Goal: Task Accomplishment & Management: Manage account settings

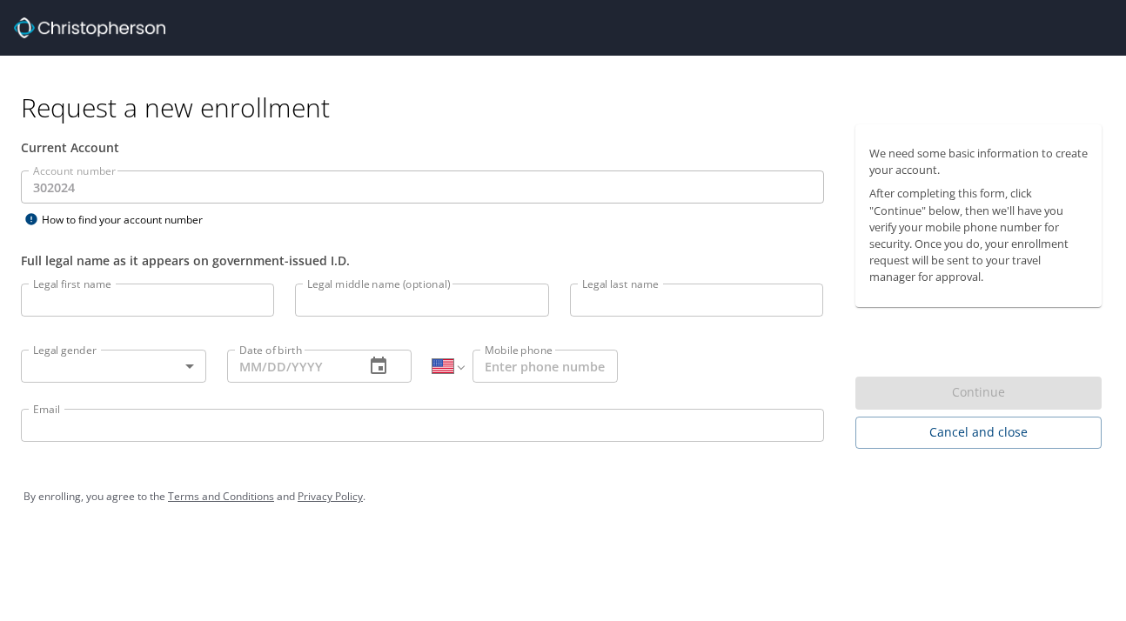
select select "US"
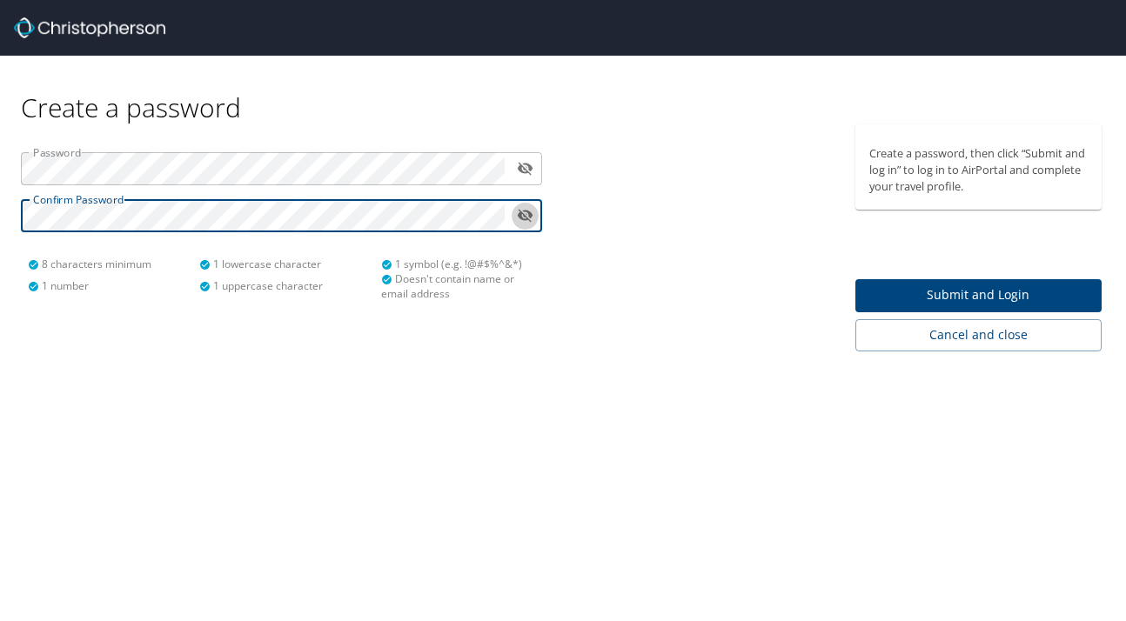
click at [520, 211] on icon "toggle password visibility" at bounding box center [526, 216] width 16 height 13
click at [575, 216] on div at bounding box center [704, 237] width 282 height 227
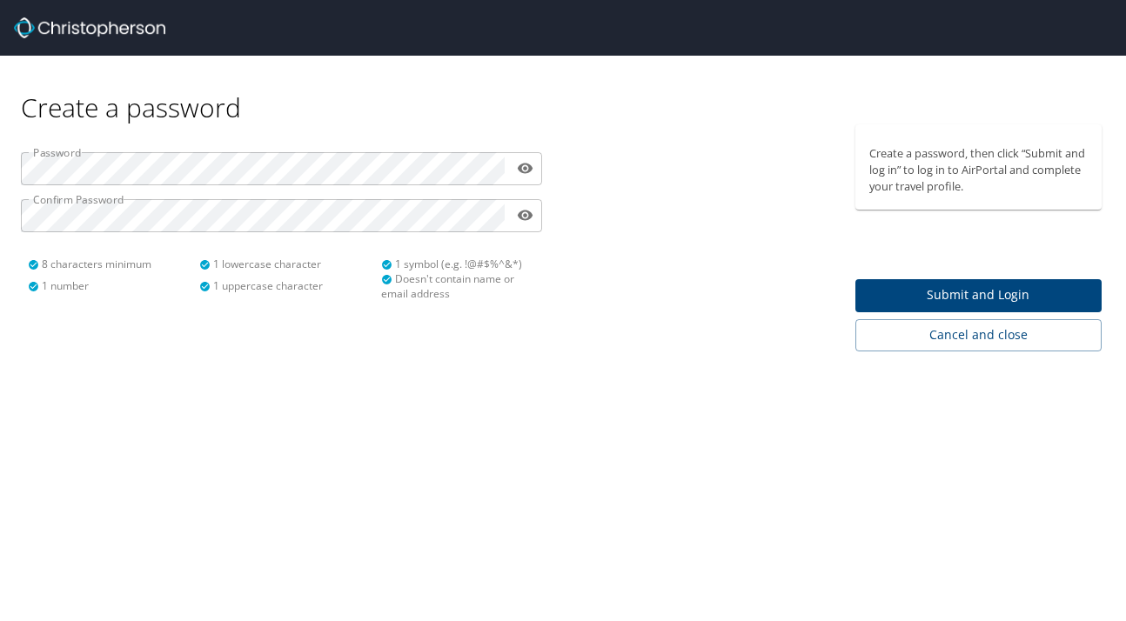
click at [912, 296] on span "Submit and Login" at bounding box center [978, 296] width 219 height 22
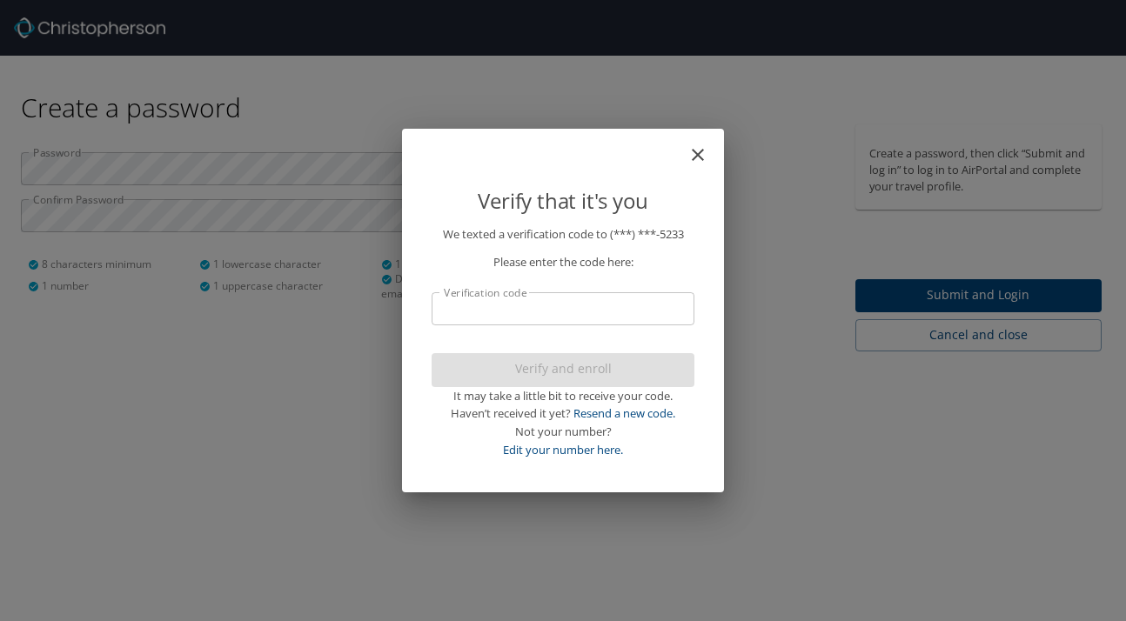
click at [466, 310] on input "Verification code" at bounding box center [563, 308] width 263 height 33
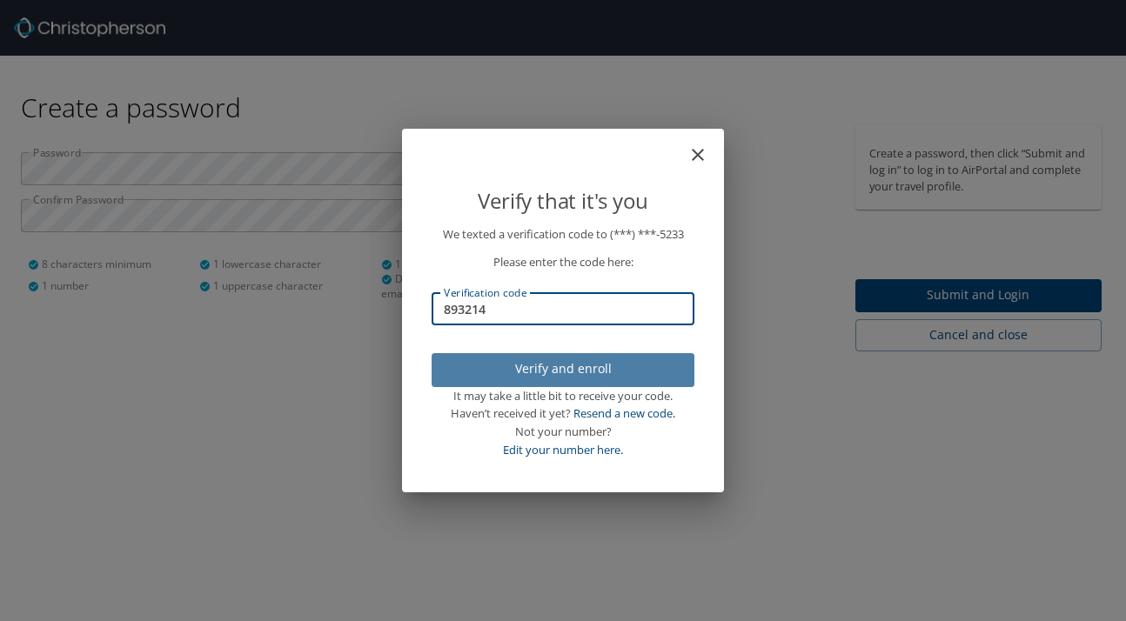
type input "893214"
click at [515, 366] on span "Verify and enroll" at bounding box center [563, 370] width 235 height 22
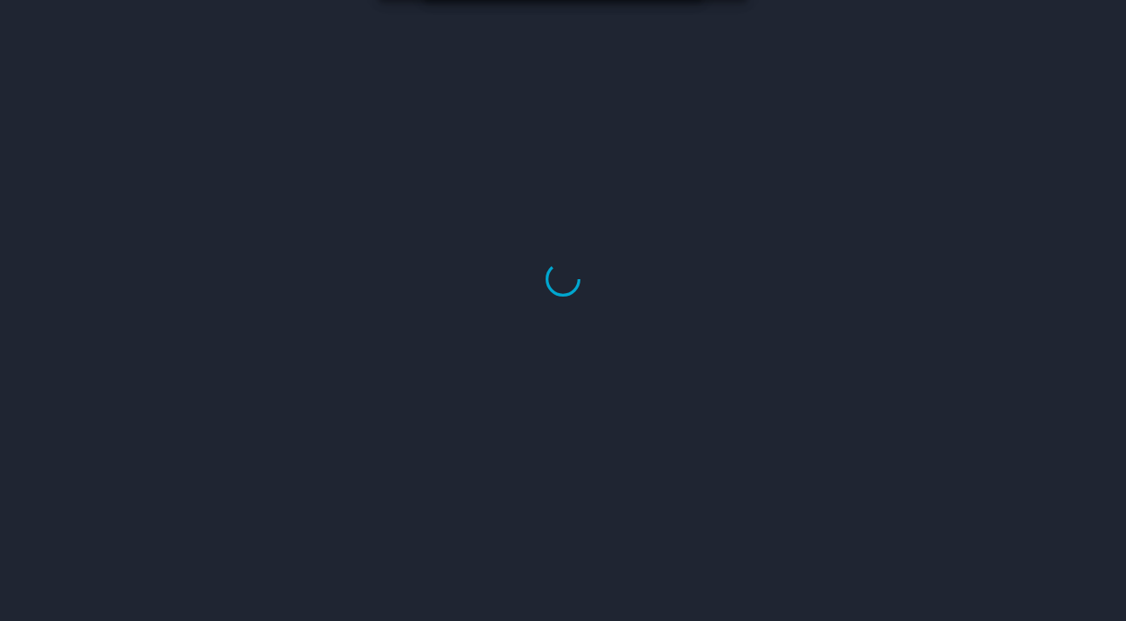
select select "US"
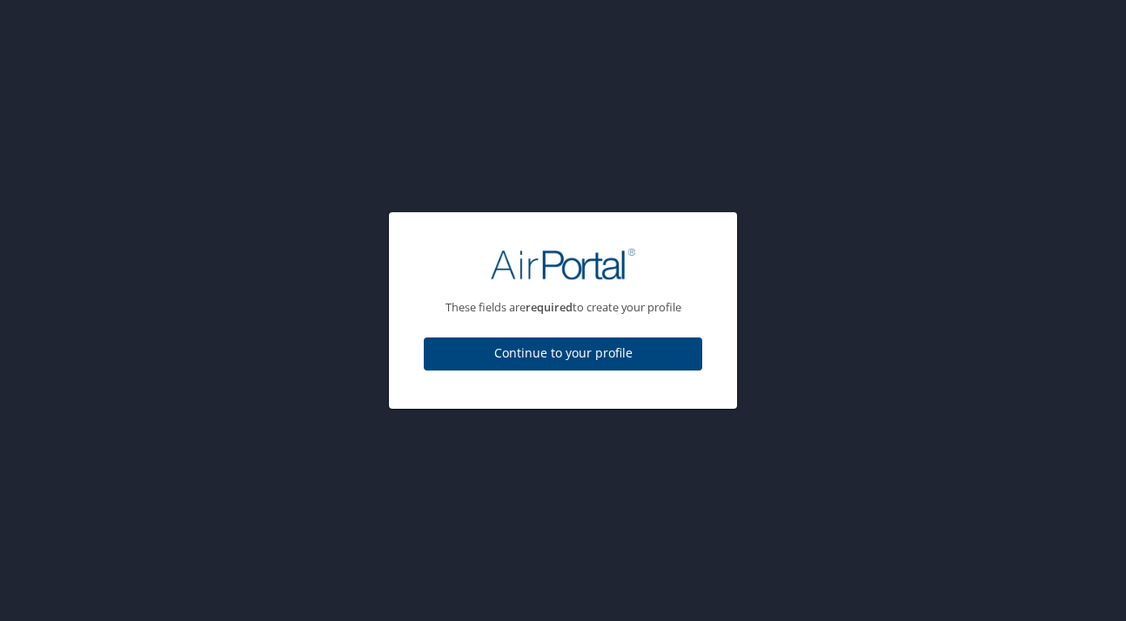
click at [571, 352] on span "Continue to your profile" at bounding box center [563, 354] width 251 height 22
select select "US"
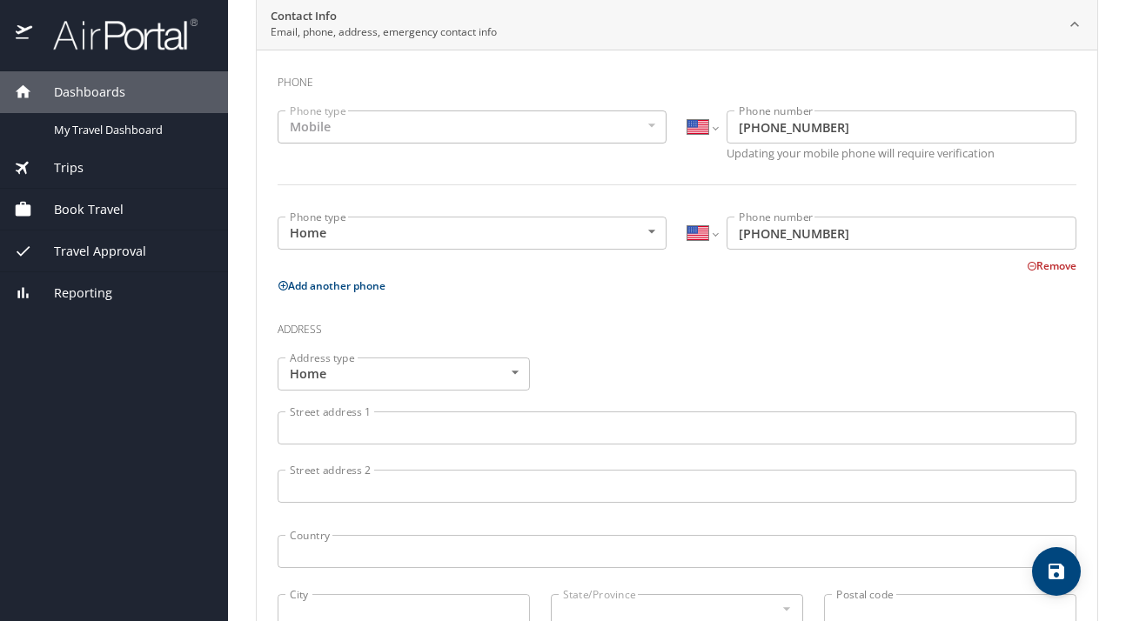
scroll to position [437, 0]
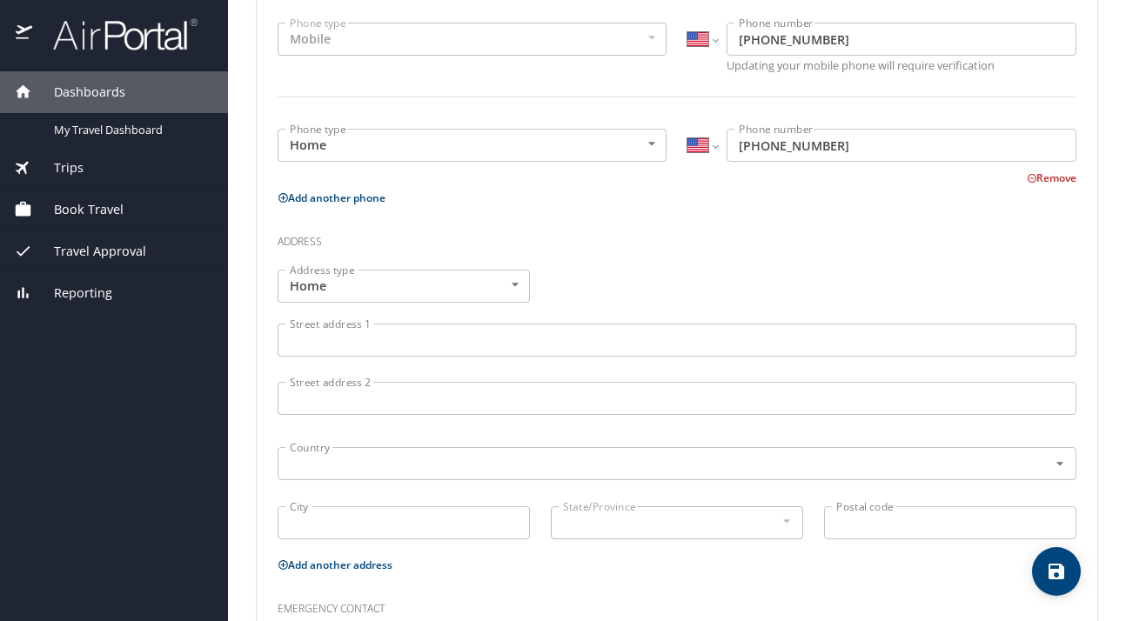
click at [376, 339] on input "Street address 1" at bounding box center [677, 340] width 799 height 33
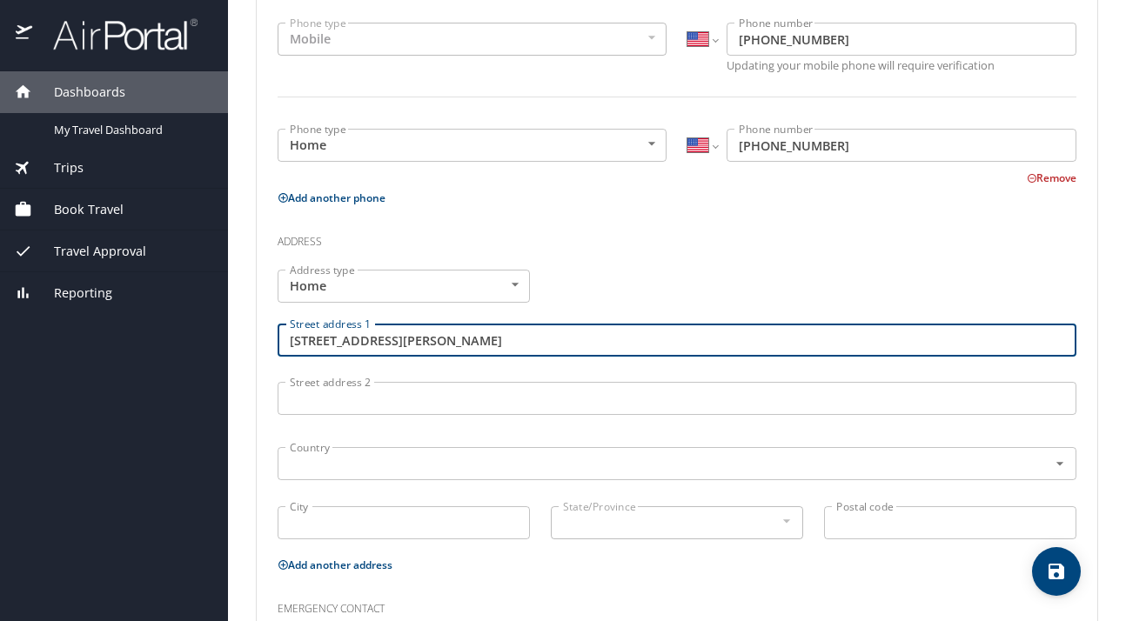
click at [381, 345] on input "12330 Hulsey drive" at bounding box center [677, 340] width 799 height 33
type input "12330 Hulsey Drive"
click at [352, 400] on input "Street address 2" at bounding box center [677, 398] width 799 height 33
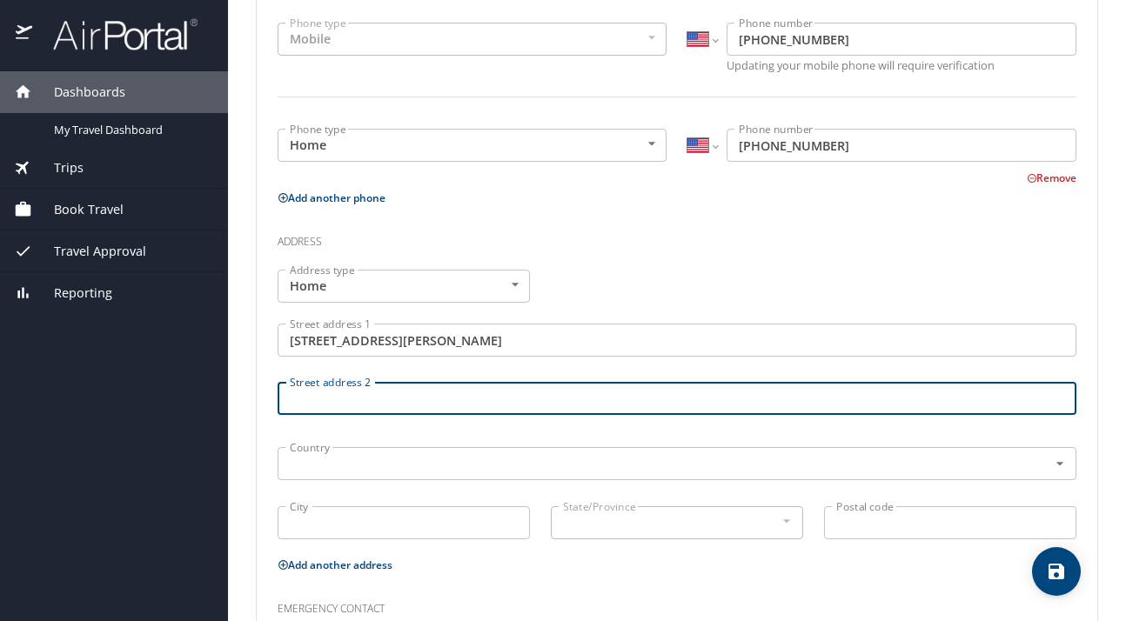
scroll to position [524, 0]
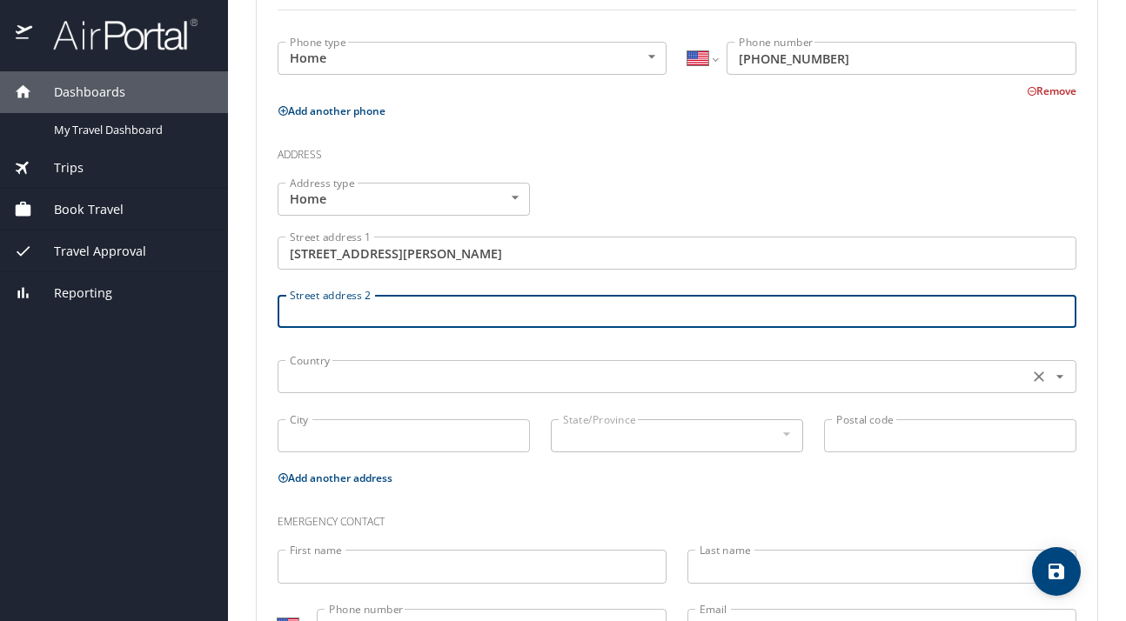
click at [345, 386] on input "text" at bounding box center [651, 377] width 737 height 23
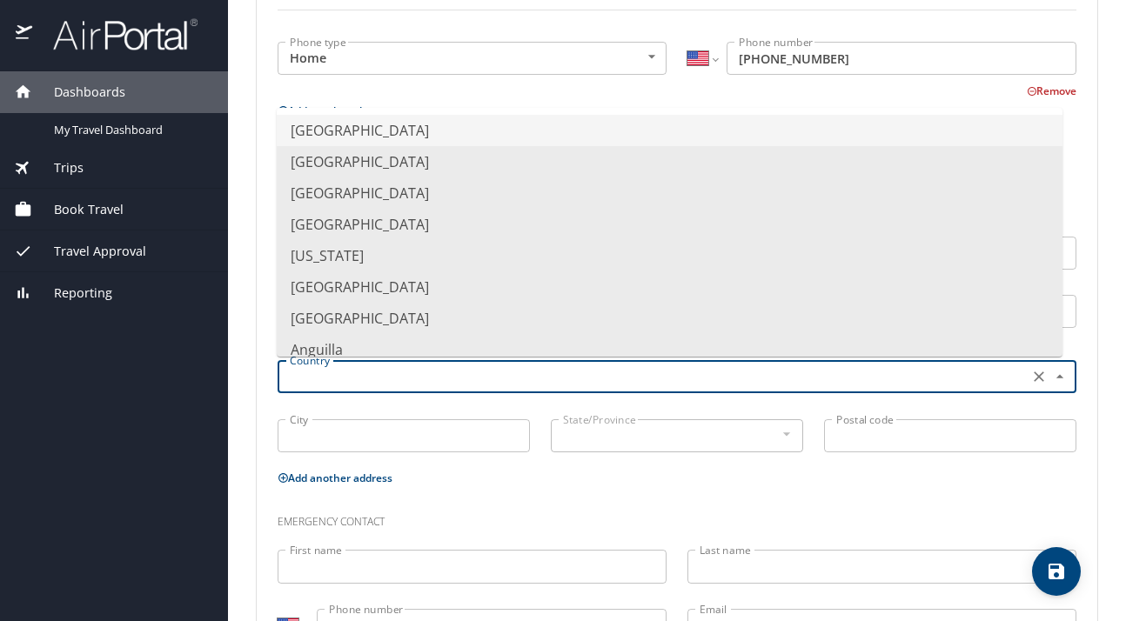
click at [383, 131] on li "United States of America" at bounding box center [670, 130] width 786 height 31
type input "United States of America"
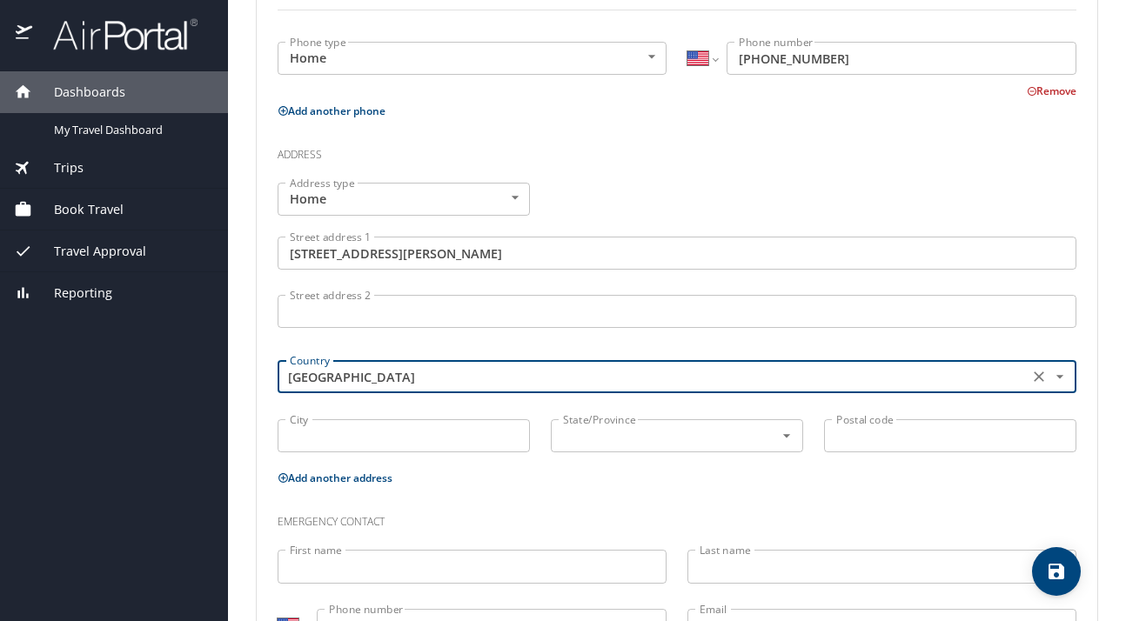
click at [330, 430] on input "City" at bounding box center [404, 435] width 252 height 33
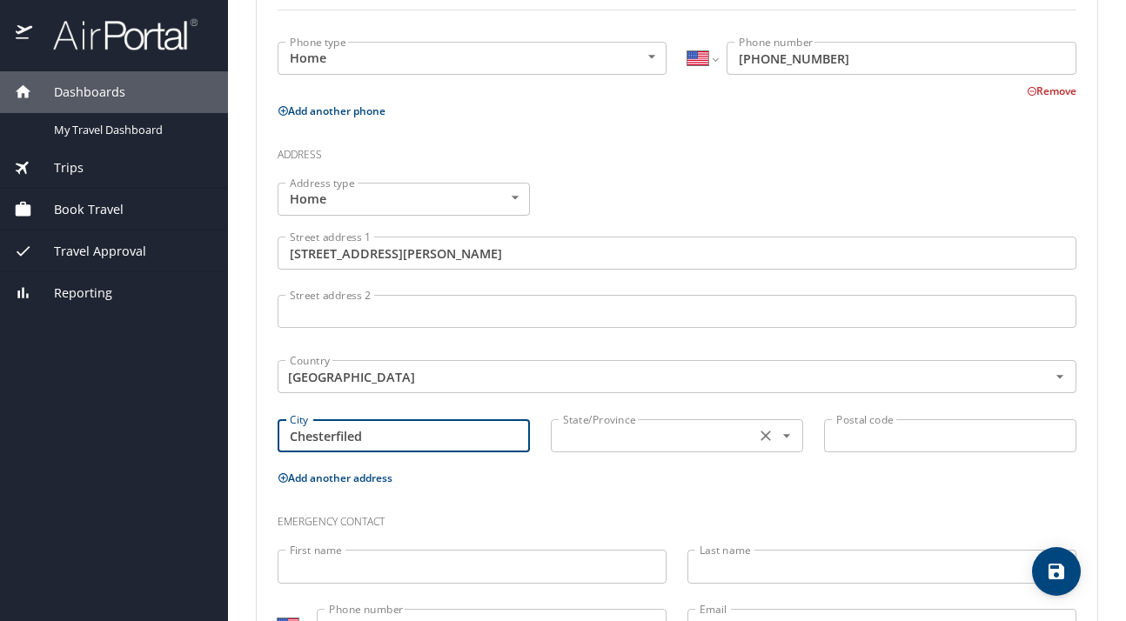
click at [585, 452] on div "State/Province" at bounding box center [677, 435] width 252 height 33
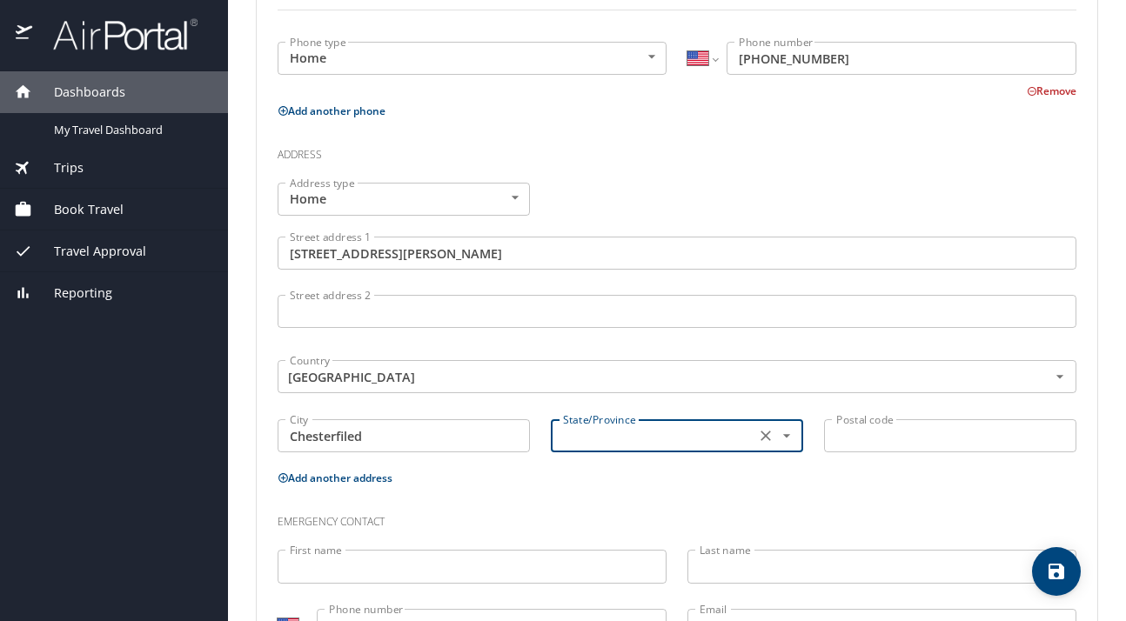
click at [348, 431] on input "Chesterfiled" at bounding box center [404, 435] width 252 height 33
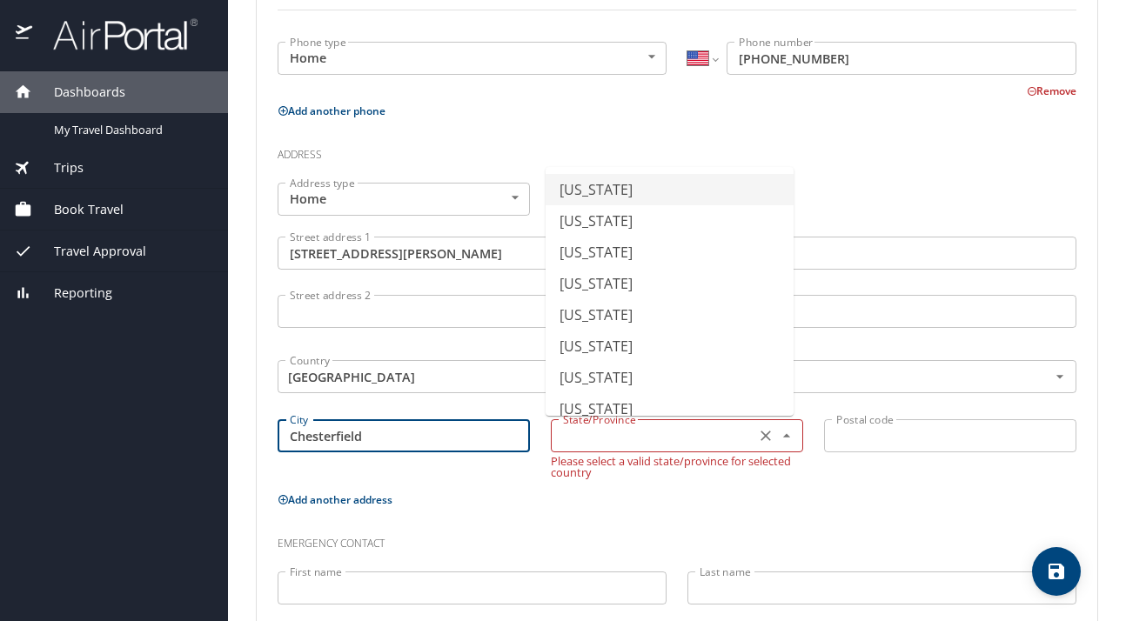
type input "Chesterfield"
click at [718, 439] on input "text" at bounding box center [651, 436] width 191 height 23
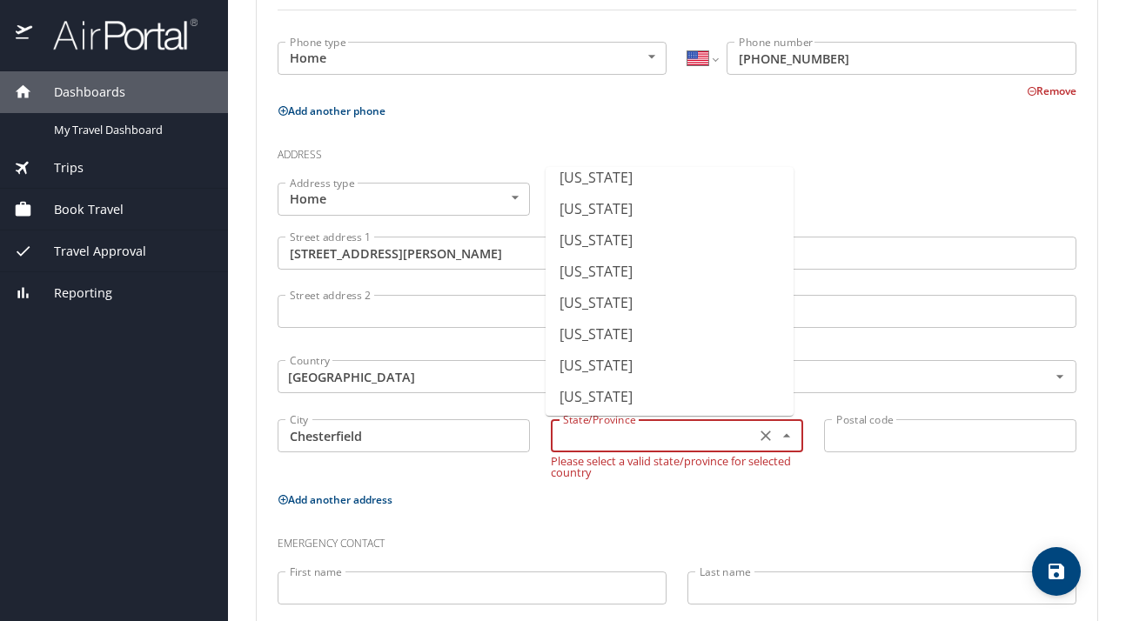
scroll to position [1272, 0]
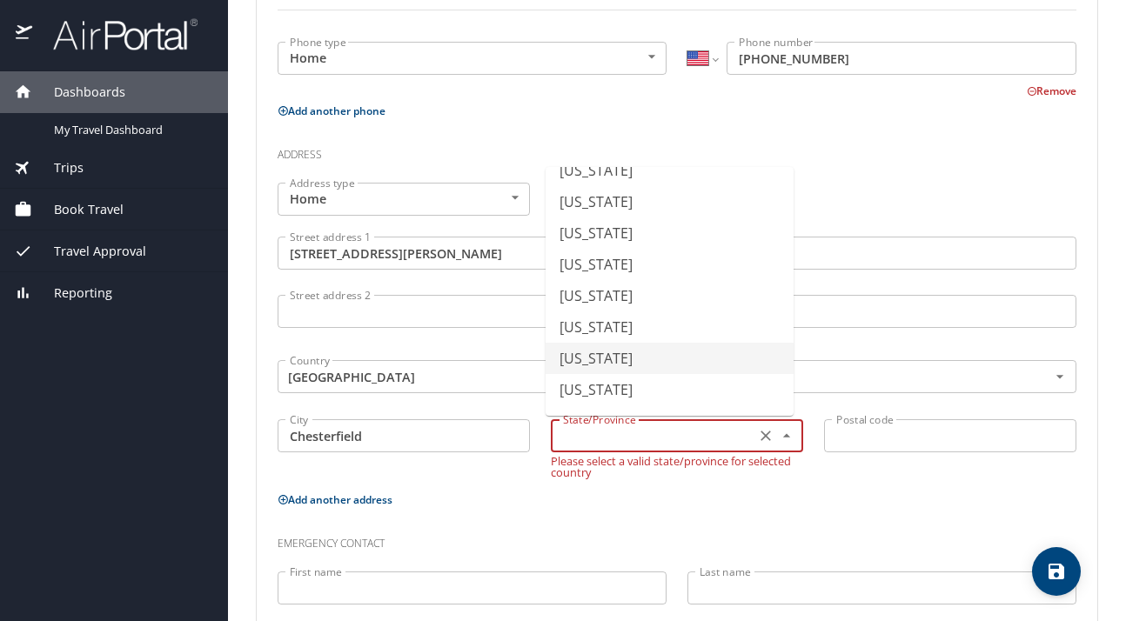
click at [610, 365] on li "Virginia" at bounding box center [670, 358] width 248 height 31
type input "Virginia"
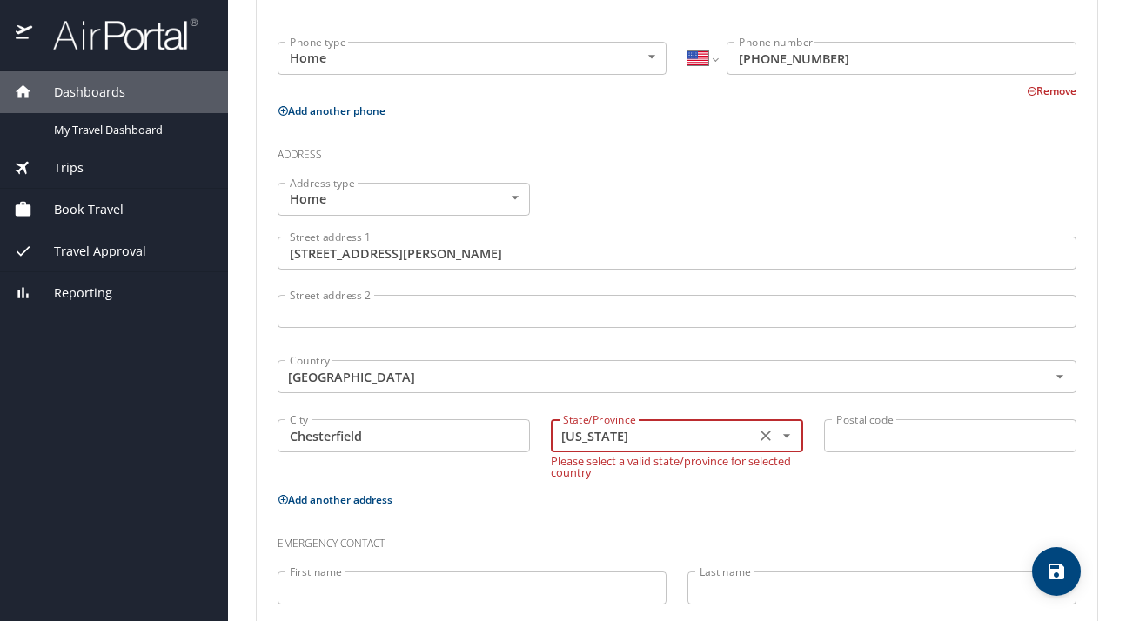
click at [873, 430] on input "Postal code" at bounding box center [950, 435] width 252 height 33
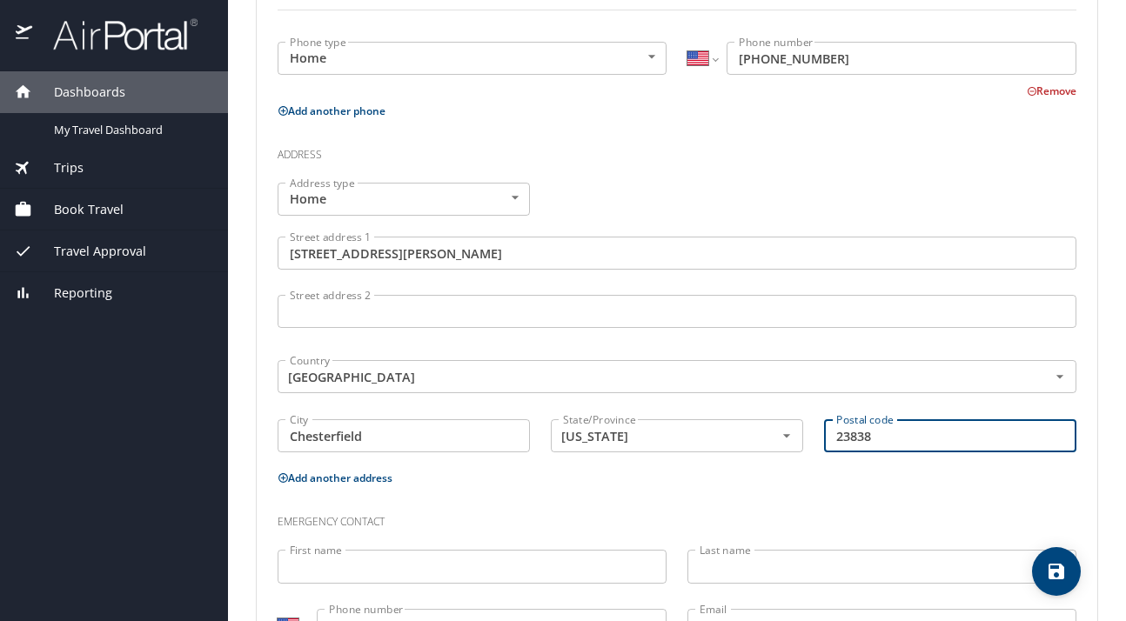
scroll to position [601, 0]
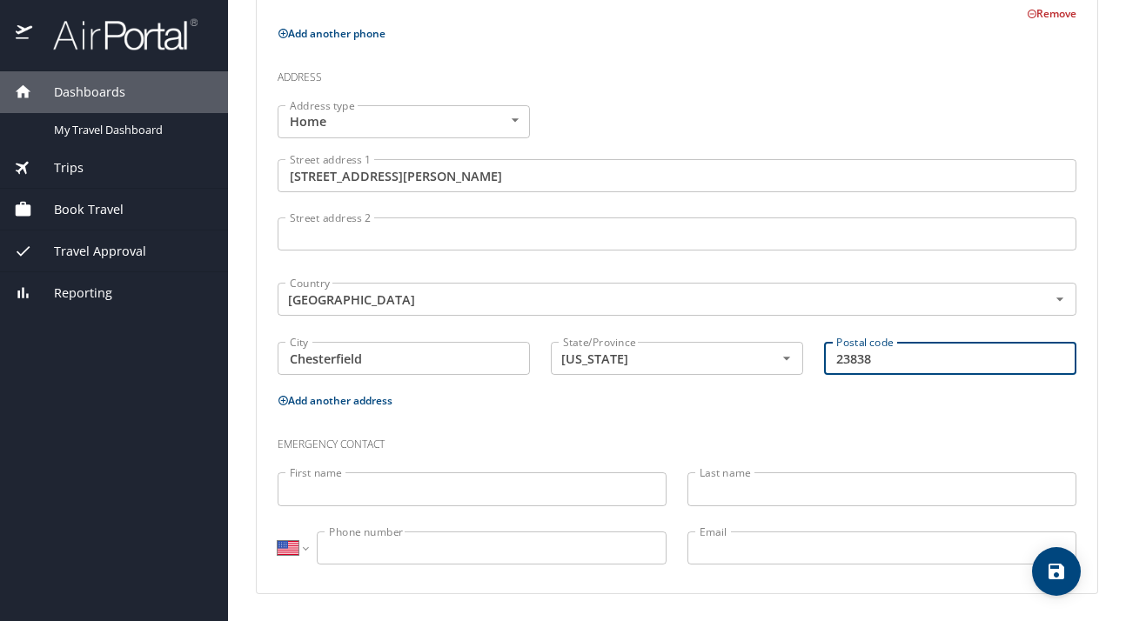
type input "23838"
click at [442, 486] on input "First name" at bounding box center [472, 489] width 389 height 33
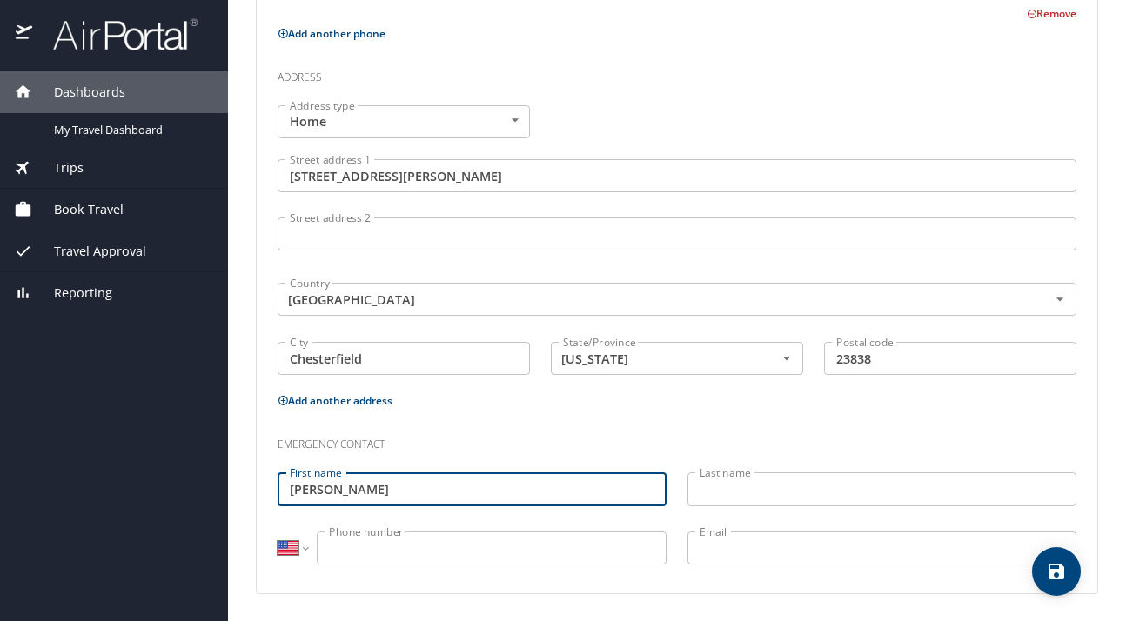
type input "Katrina"
click at [728, 493] on input "Last name" at bounding box center [882, 489] width 389 height 33
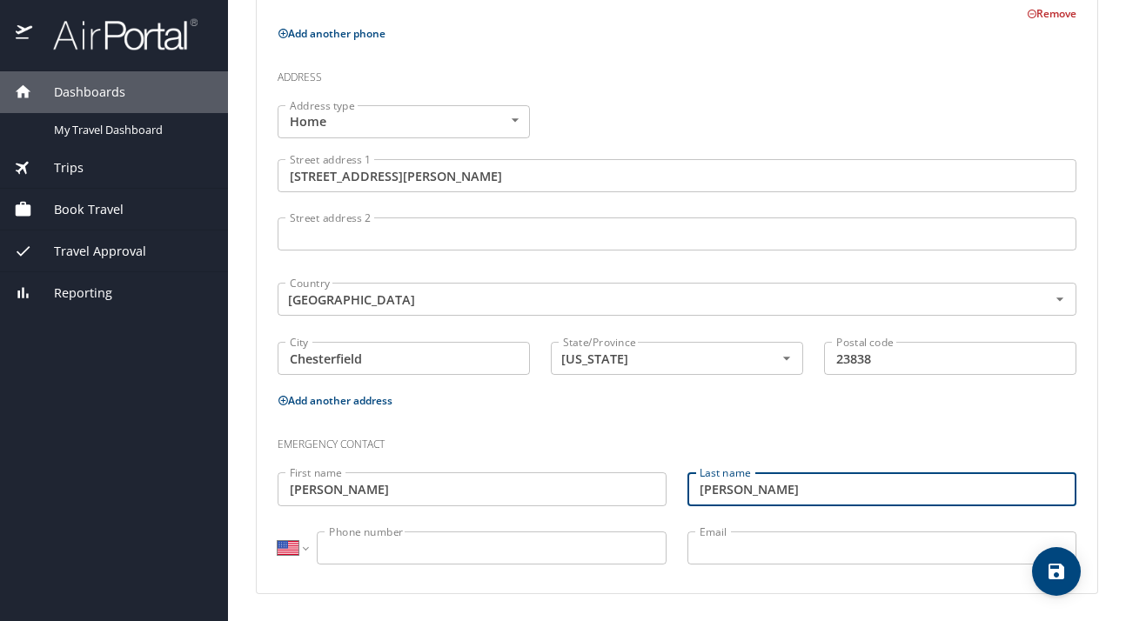
type input "Leverette"
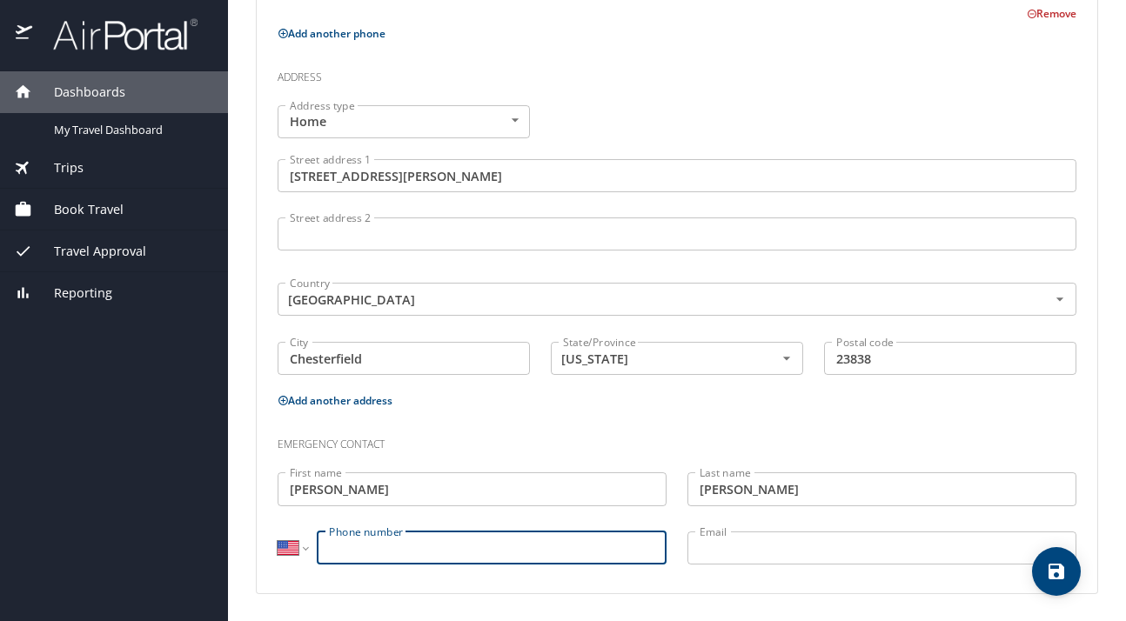
click at [522, 549] on input "Phone number" at bounding box center [492, 548] width 350 height 33
type input "(662) 394-9180"
click at [792, 546] on input "Email" at bounding box center [882, 548] width 389 height 33
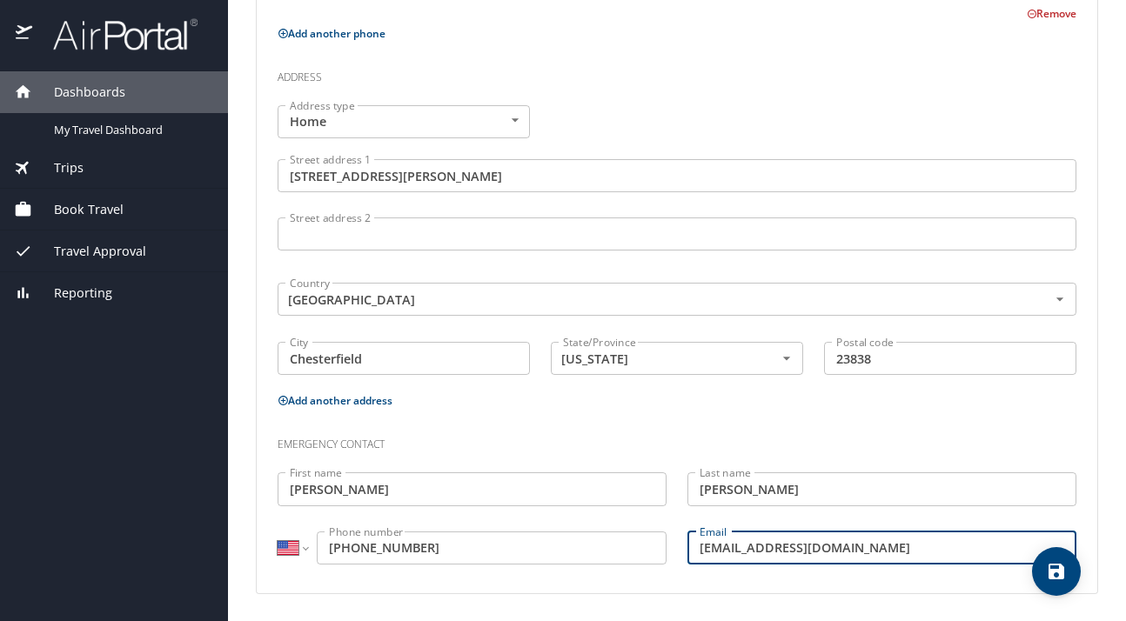
type input "trinamac98@yahoo.com"
click at [935, 424] on div "Emergency contact" at bounding box center [677, 438] width 820 height 47
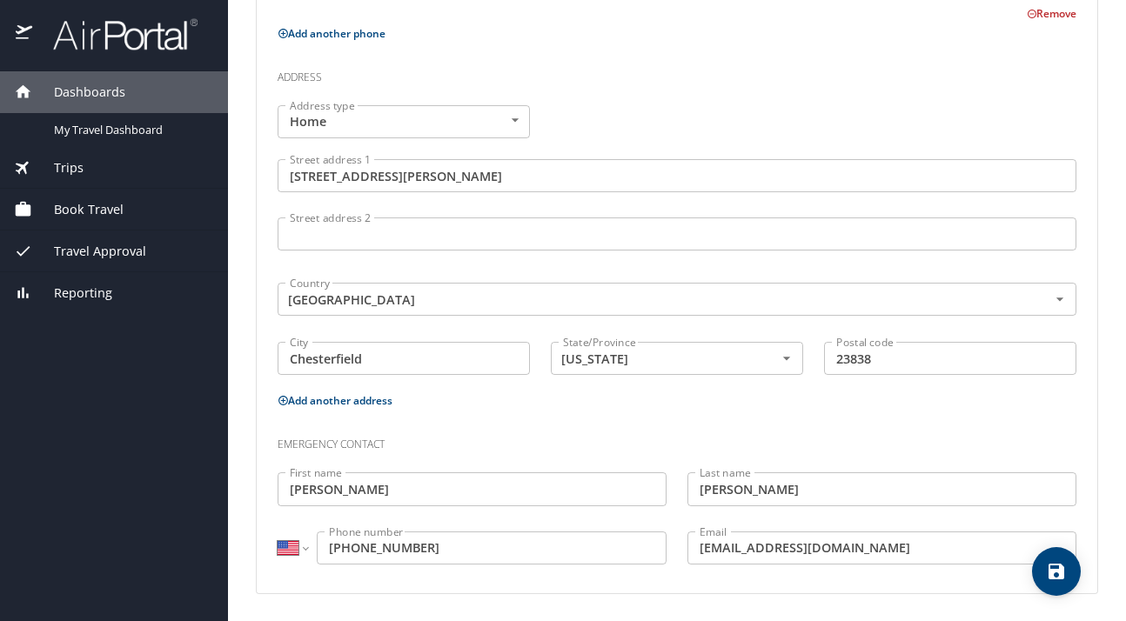
scroll to position [164, 0]
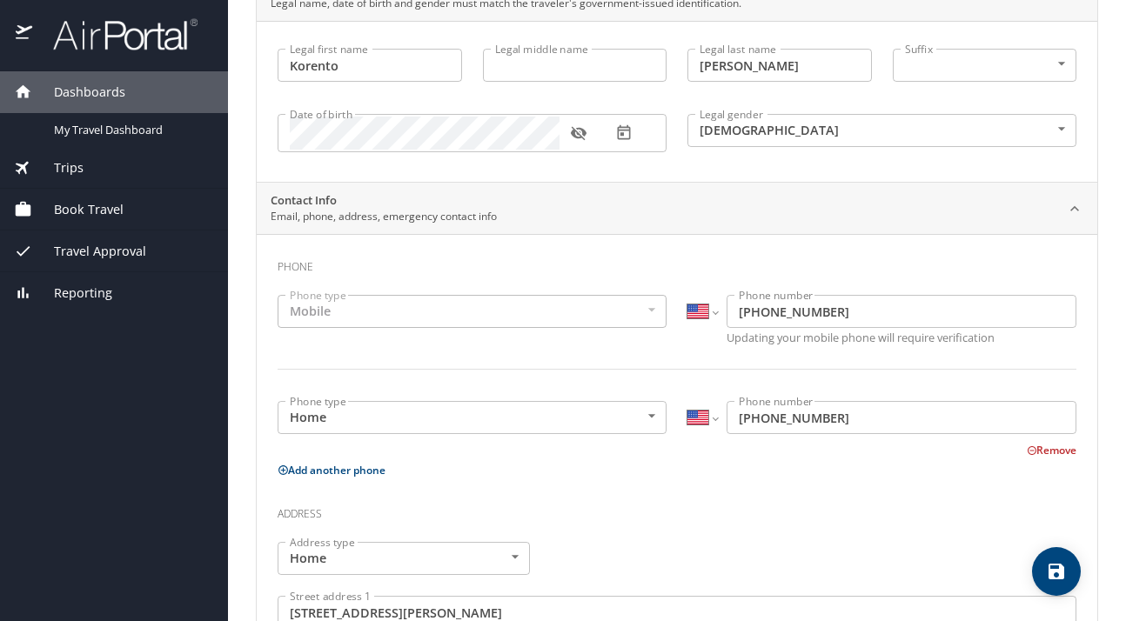
click at [651, 309] on div "Mobile" at bounding box center [472, 311] width 389 height 33
click at [644, 309] on div "Mobile" at bounding box center [472, 311] width 389 height 33
click at [647, 420] on body "Dashboards My Travel Dashboard Trips Current / Future Trips Past Trips Trips Mi…" at bounding box center [563, 310] width 1126 height 621
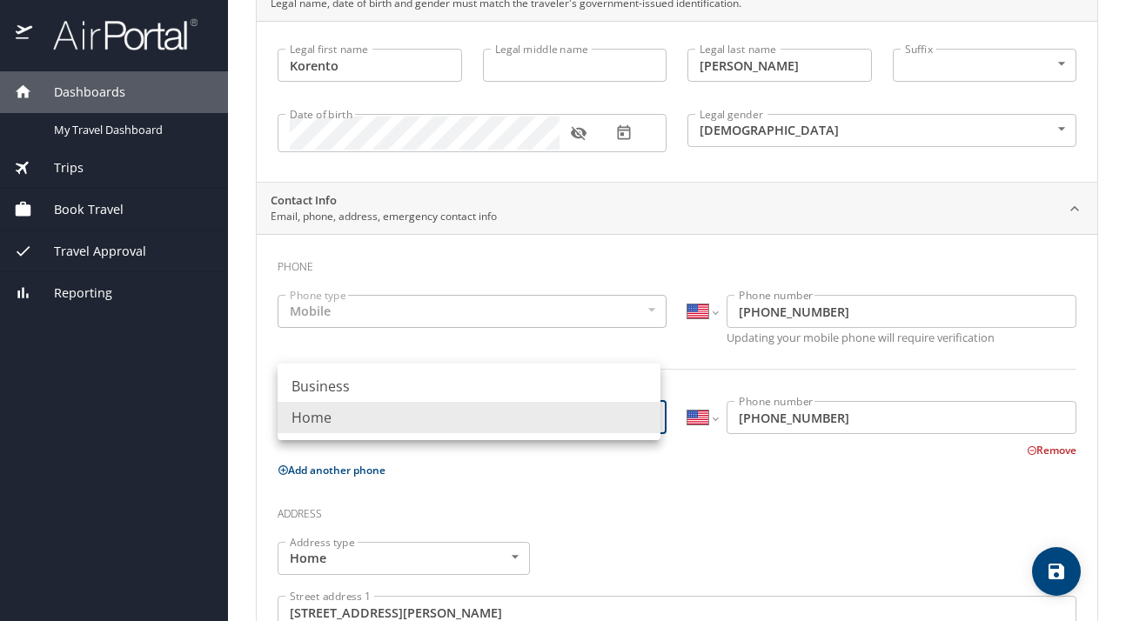
click at [637, 424] on li "Home" at bounding box center [469, 417] width 383 height 31
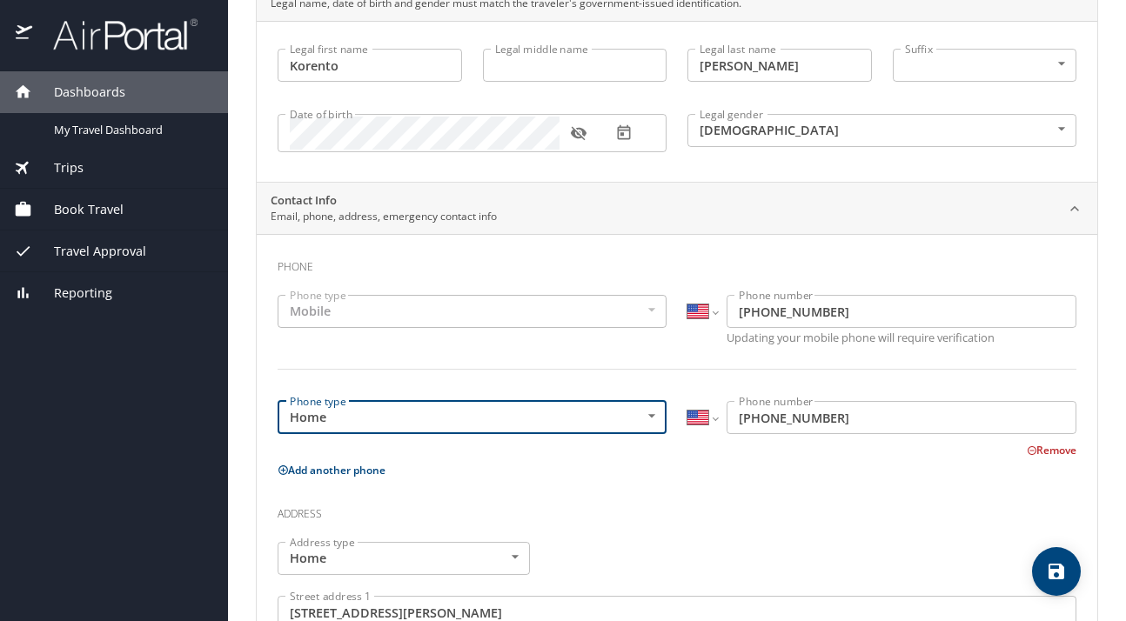
click at [652, 486] on div "Phone Phone type Mobile Mobile Phone type International Afghanistan Åland Islan…" at bounding box center [677, 632] width 799 height 768
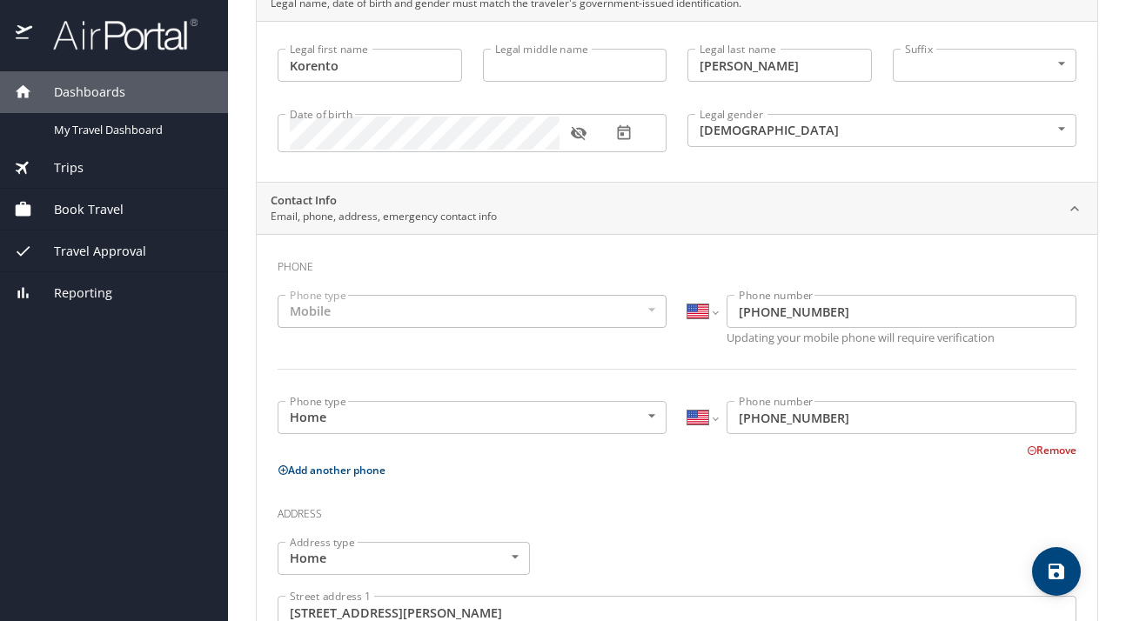
click at [629, 347] on div "Phone type Mobile Mobile Phone type" at bounding box center [472, 322] width 410 height 74
click at [1032, 449] on button "Remove" at bounding box center [1052, 450] width 50 height 15
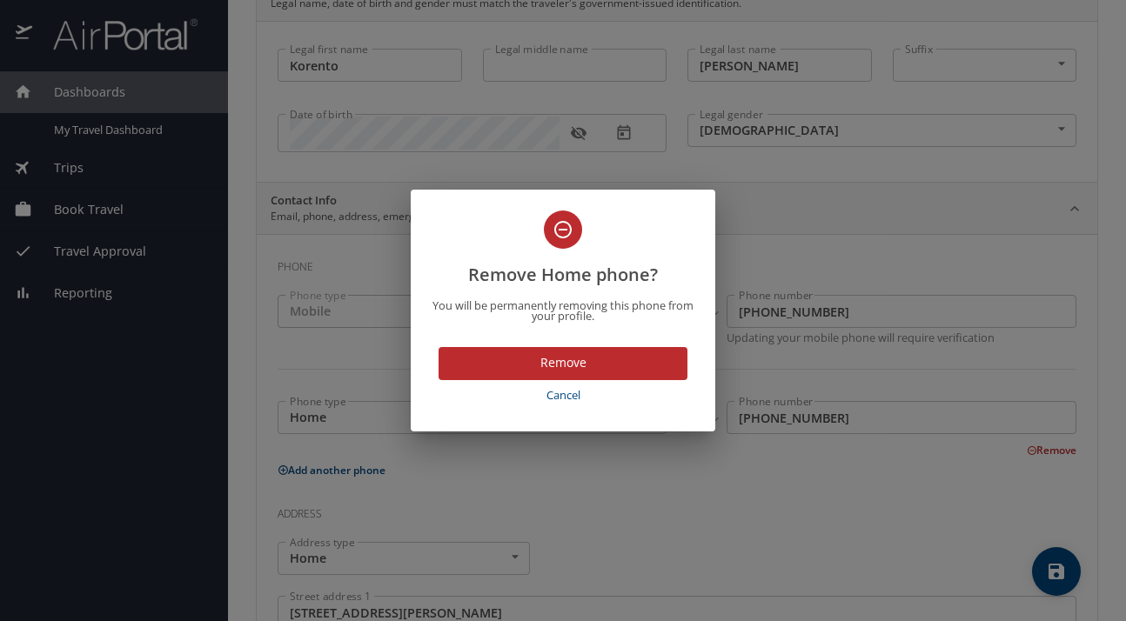
click at [623, 366] on span "Remove" at bounding box center [563, 363] width 221 height 22
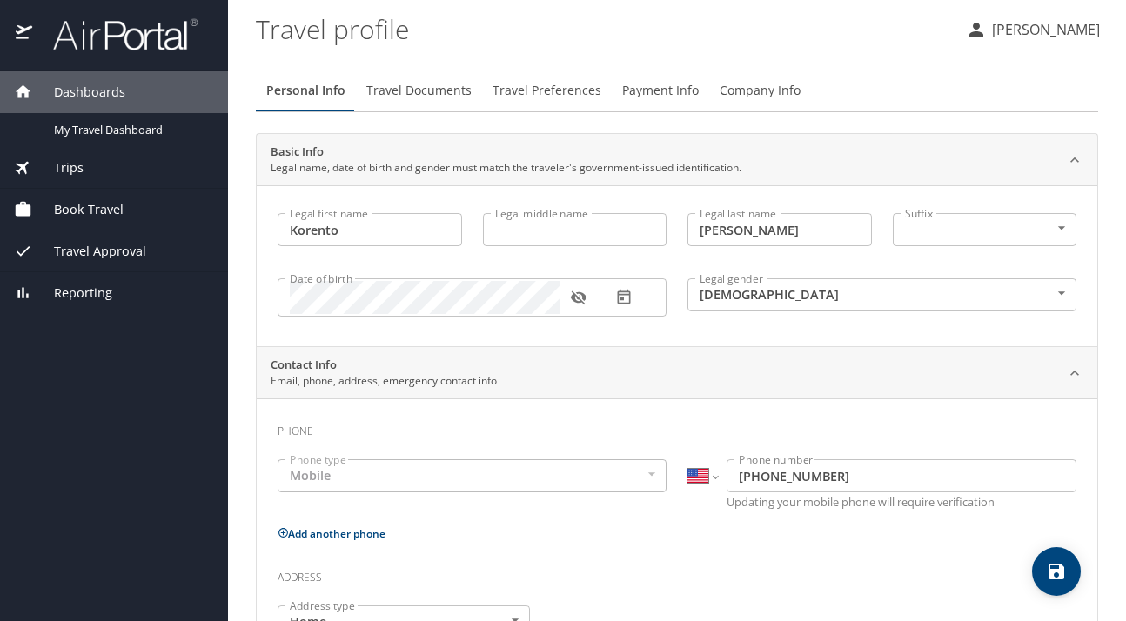
scroll to position [500, 0]
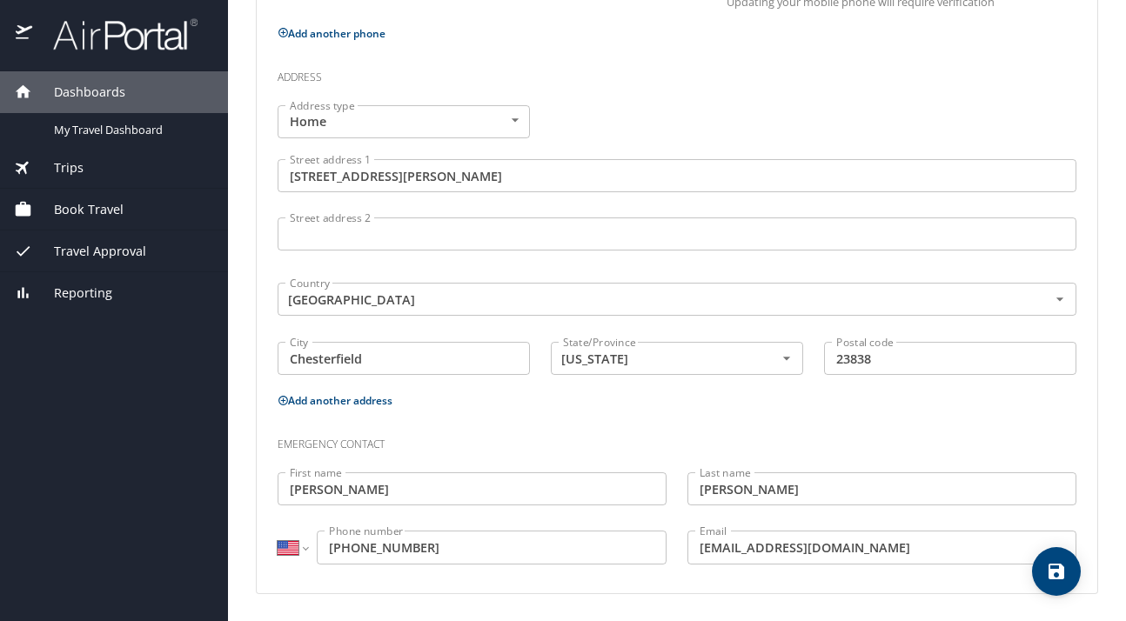
click at [902, 427] on h3 "Emergency contact" at bounding box center [677, 441] width 799 height 30
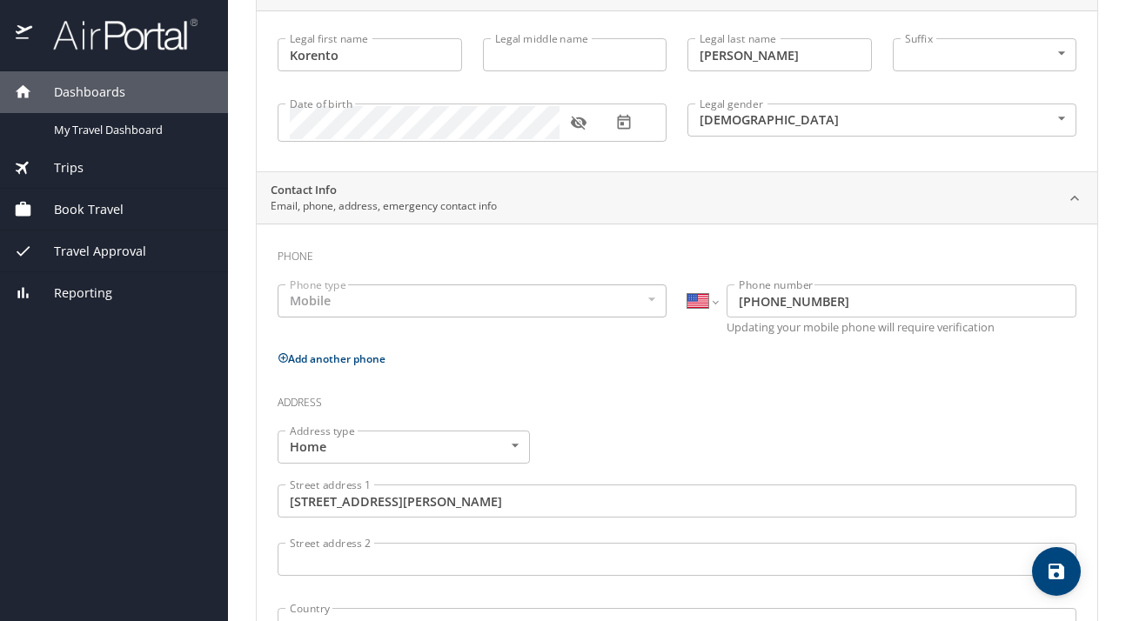
scroll to position [0, 0]
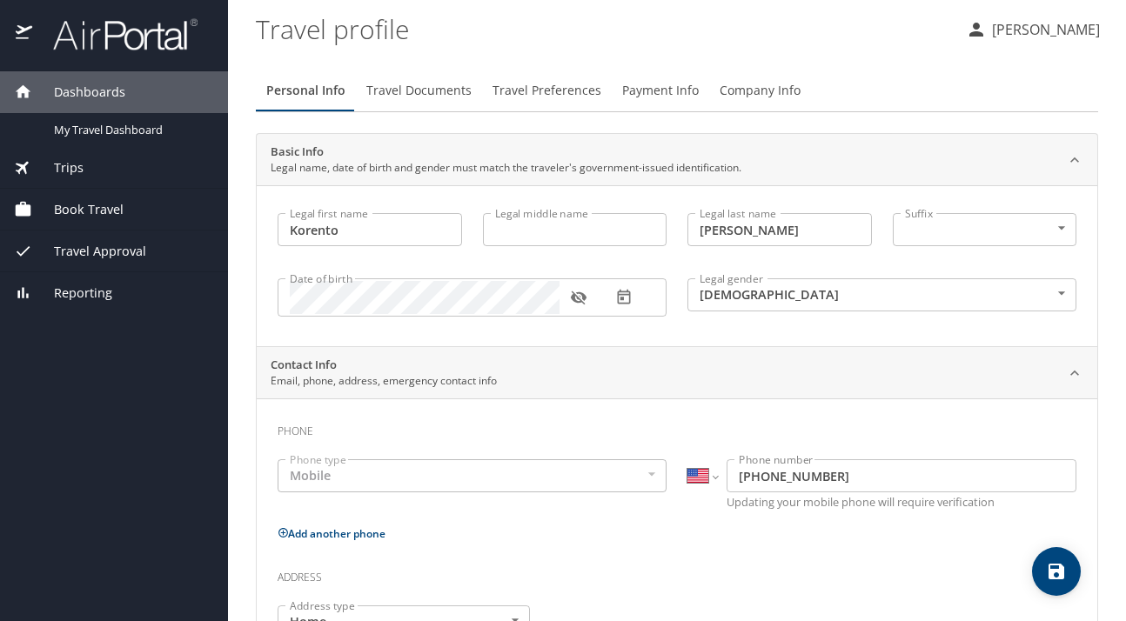
click at [399, 86] on span "Travel Documents" at bounding box center [418, 91] width 105 height 22
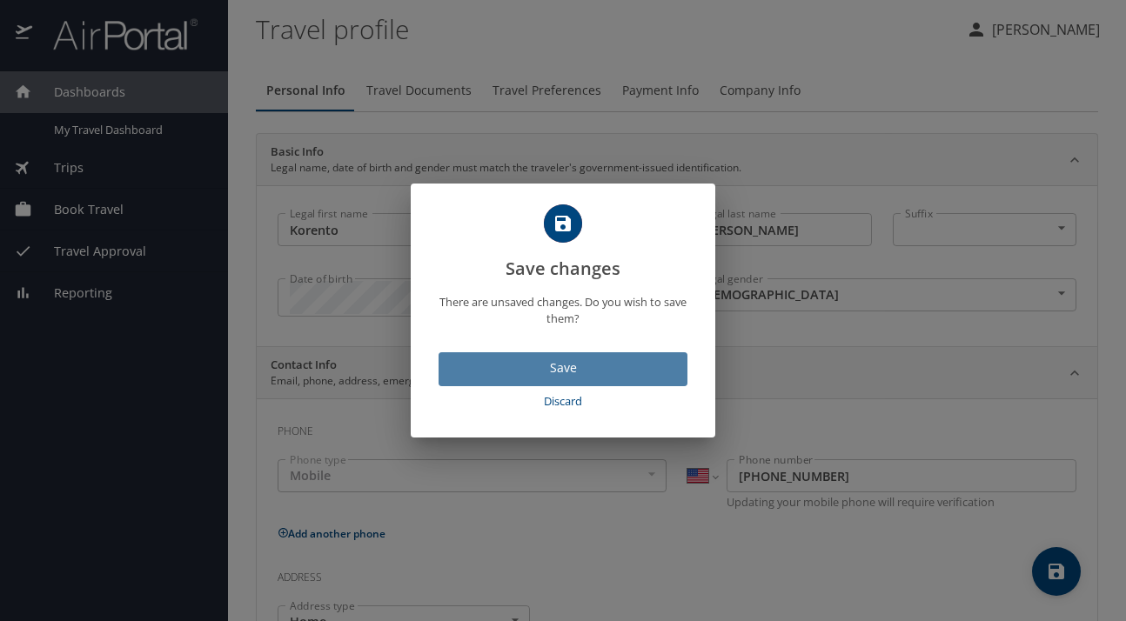
click at [601, 359] on span "Save" at bounding box center [563, 369] width 221 height 22
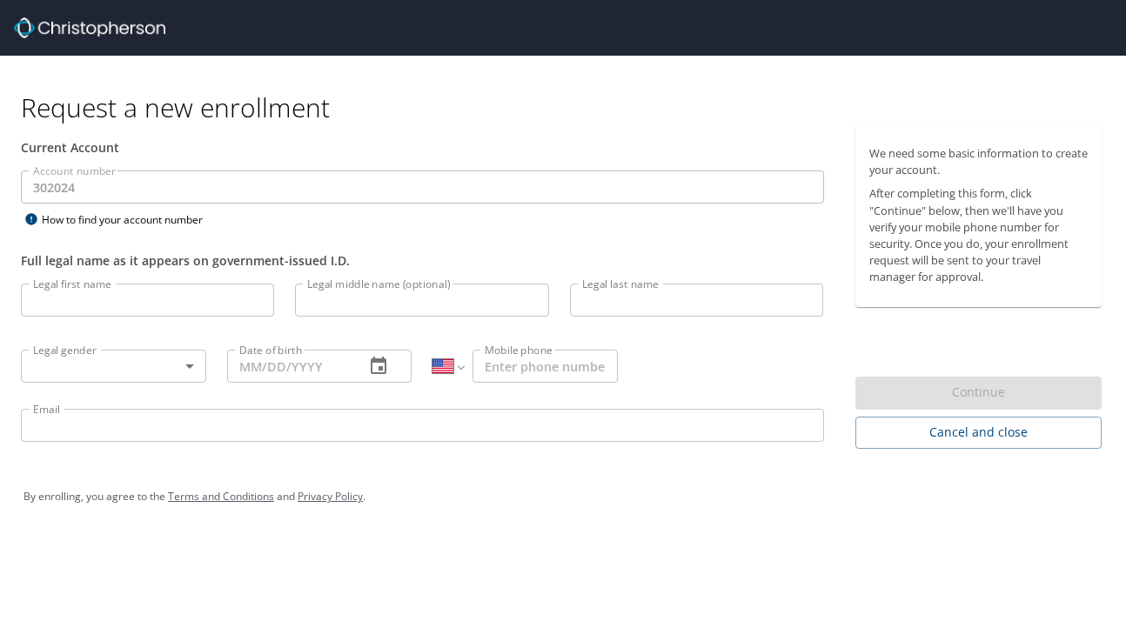
select select "US"
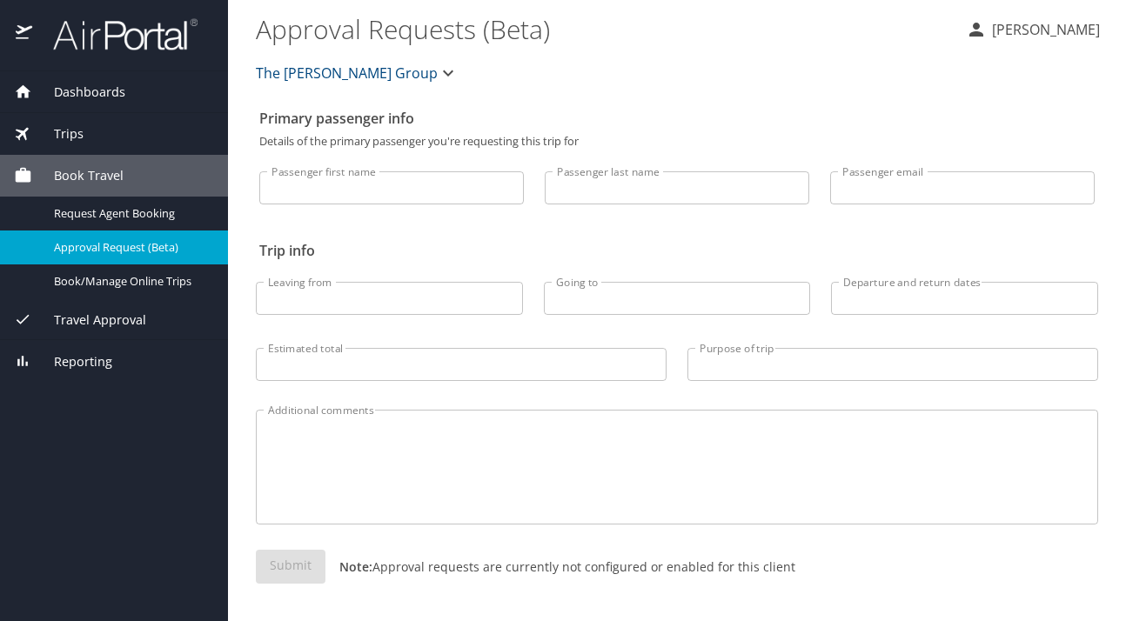
select select "US"
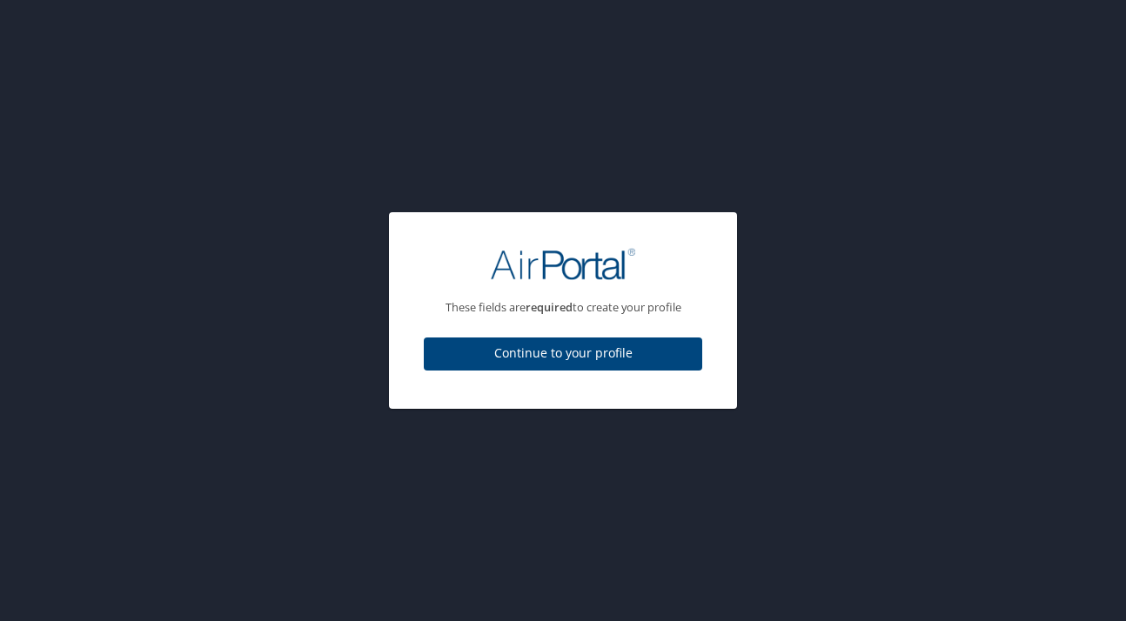
click at [606, 357] on span "Continue to your profile" at bounding box center [563, 354] width 251 height 22
select select "US"
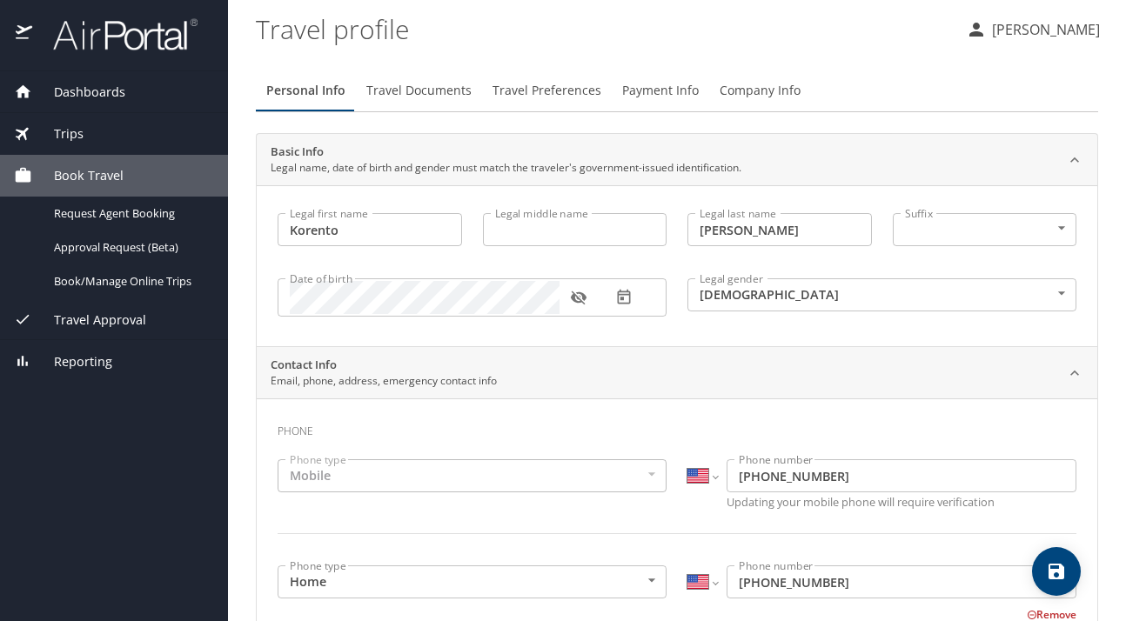
click at [416, 91] on span "Travel Documents" at bounding box center [418, 91] width 105 height 22
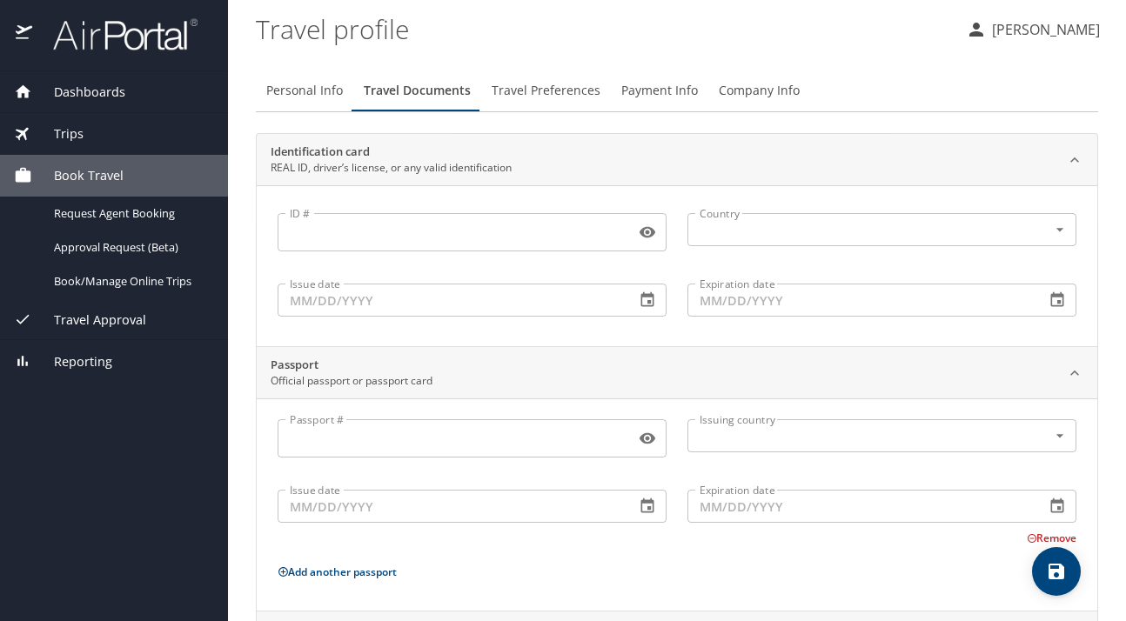
click at [300, 241] on input "ID #" at bounding box center [453, 232] width 351 height 33
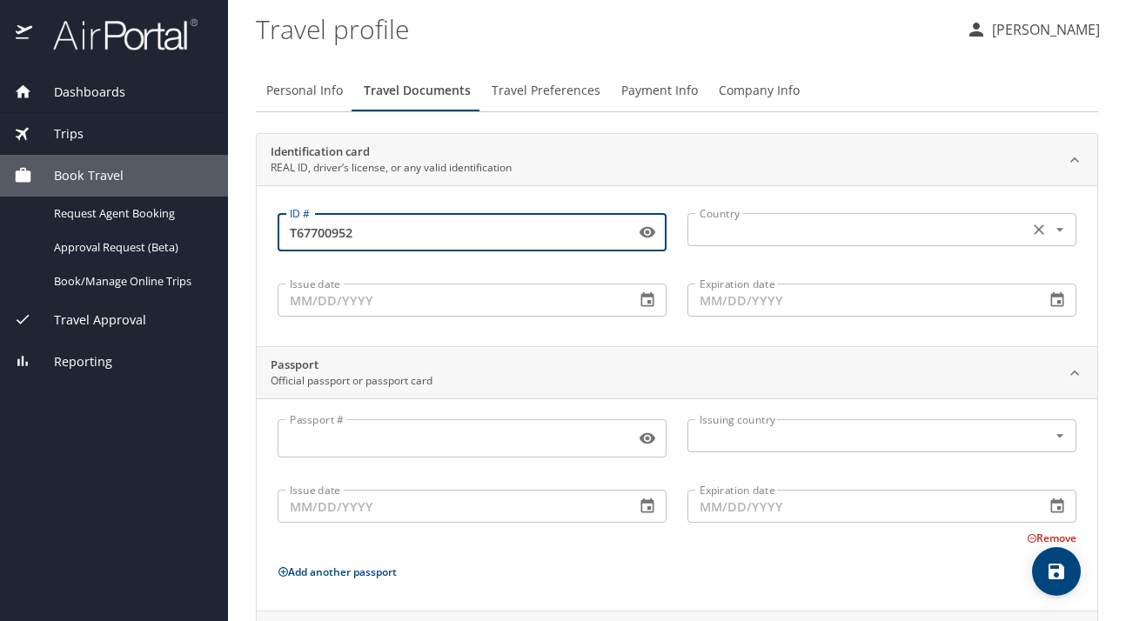
type input "T67700952"
click at [776, 234] on input "text" at bounding box center [856, 229] width 327 height 23
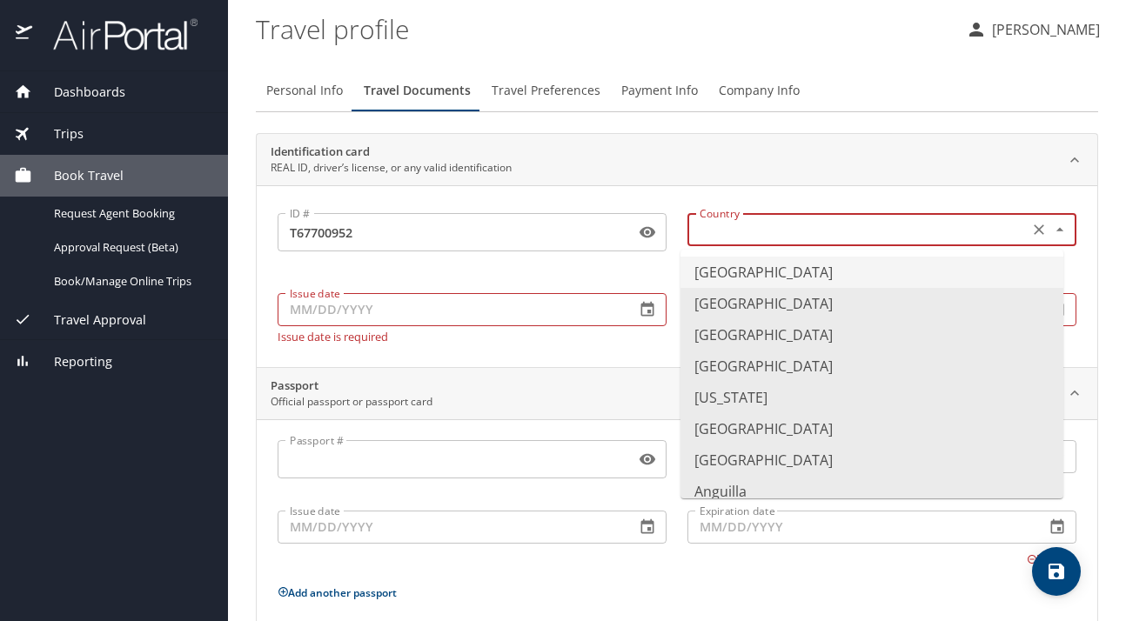
click at [848, 272] on li "United States of America" at bounding box center [872, 272] width 383 height 31
type input "United States of America"
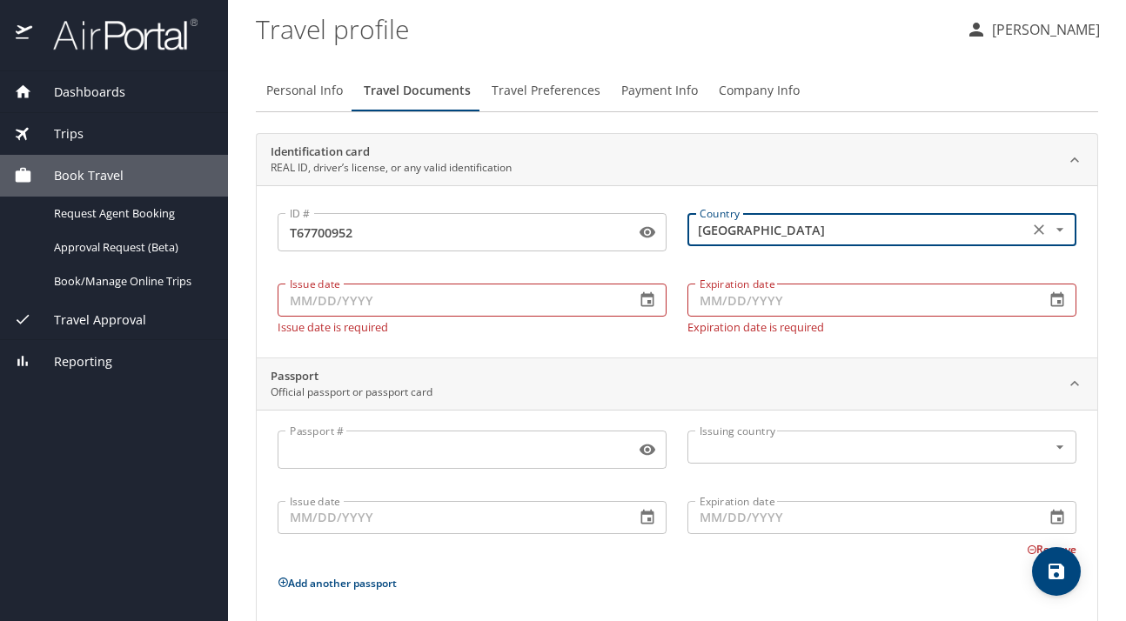
click at [366, 312] on input "Issue date" at bounding box center [450, 300] width 344 height 33
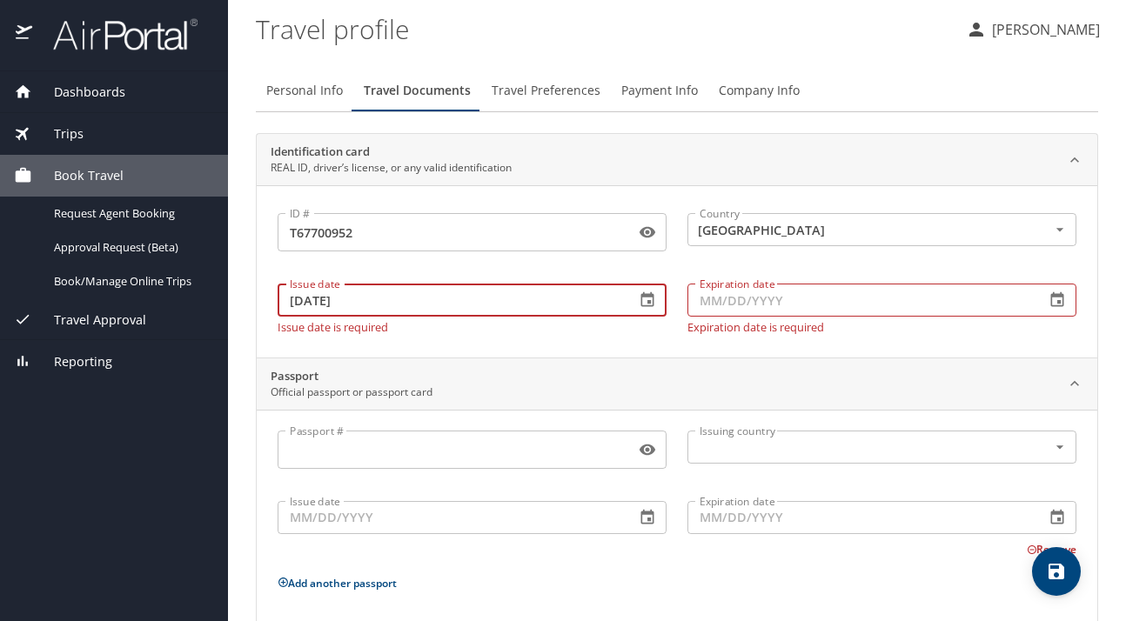
type input "09/26/2024"
click at [724, 306] on input "Expiration date" at bounding box center [860, 300] width 344 height 33
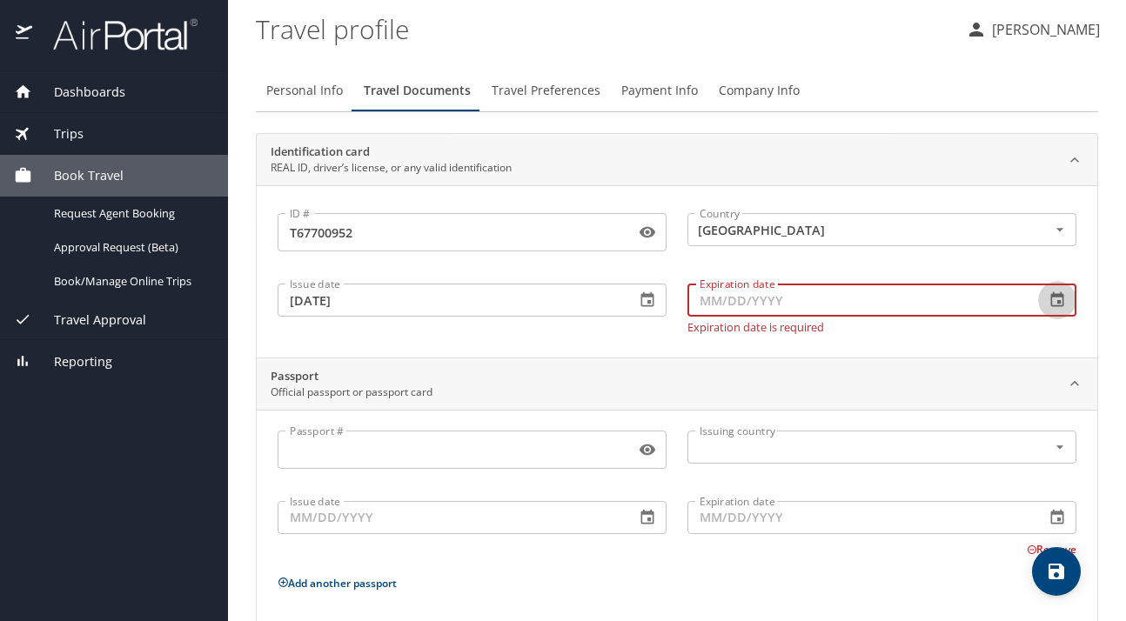
click at [1049, 303] on icon "button" at bounding box center [1057, 300] width 17 height 17
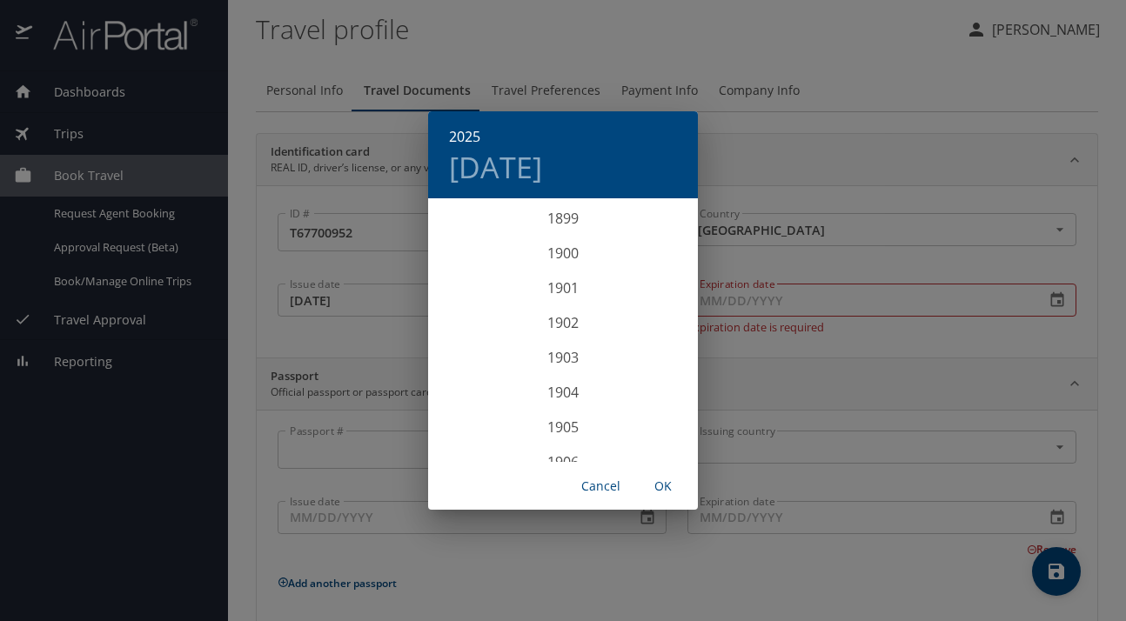
scroll to position [4282, 0]
click at [558, 439] on div "2028" at bounding box center [563, 444] width 270 height 35
click at [564, 361] on div "Aug" at bounding box center [563, 364] width 90 height 65
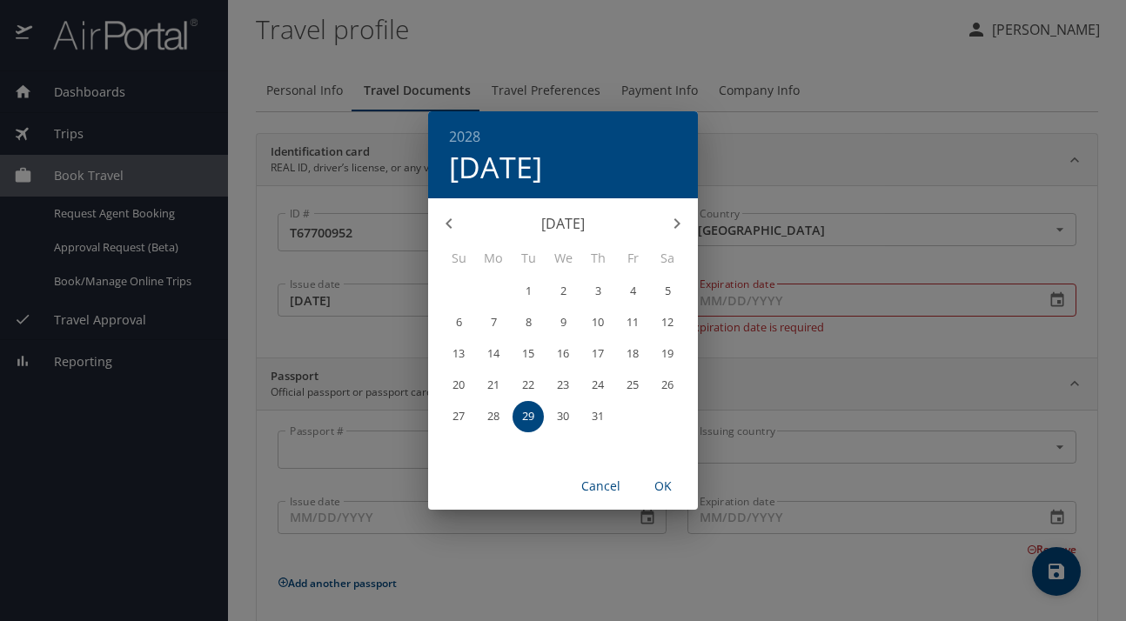
click at [601, 295] on span "3" at bounding box center [597, 290] width 31 height 11
click at [1003, 327] on div "2028 Thu, Aug 3 August 2028 Su Mo Tu We Th Fr Sa 30 31 1 2 3 4 5 6 7 8 9 10 11 …" at bounding box center [563, 310] width 1126 height 621
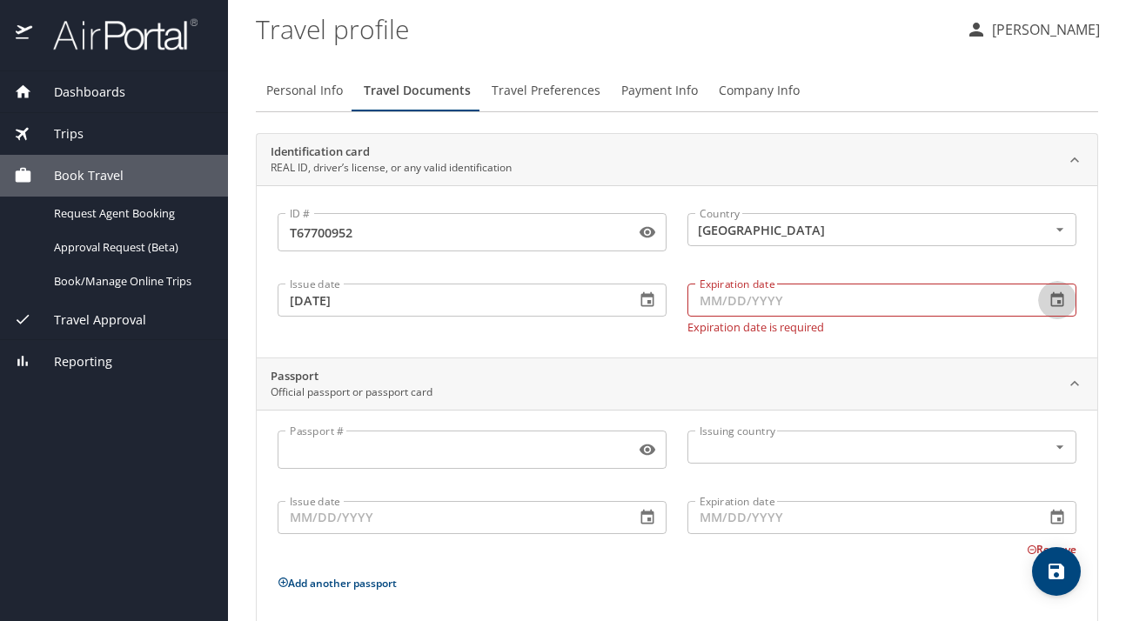
click at [1049, 305] on icon "button" at bounding box center [1057, 300] width 17 height 17
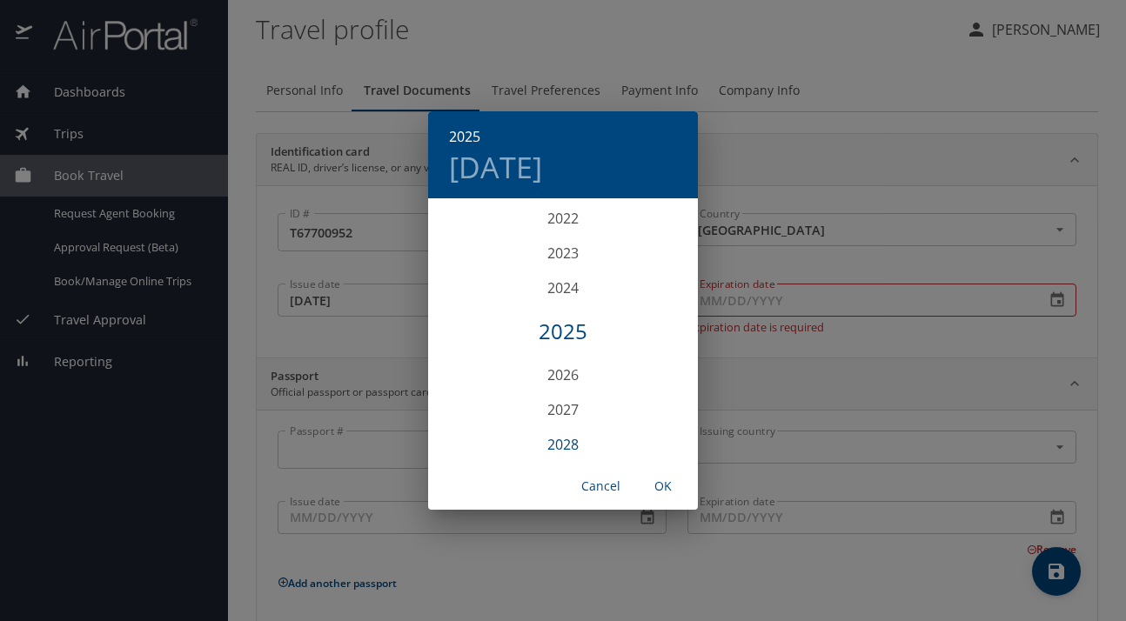
click at [571, 440] on div "2028" at bounding box center [563, 444] width 270 height 35
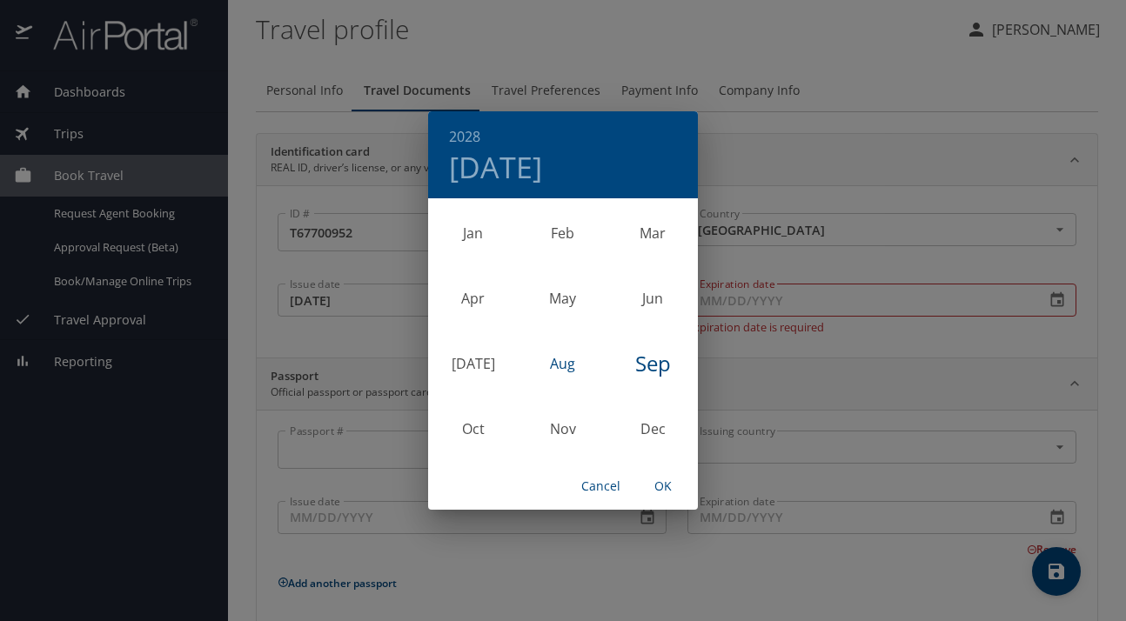
click at [567, 370] on div "Aug" at bounding box center [563, 364] width 90 height 65
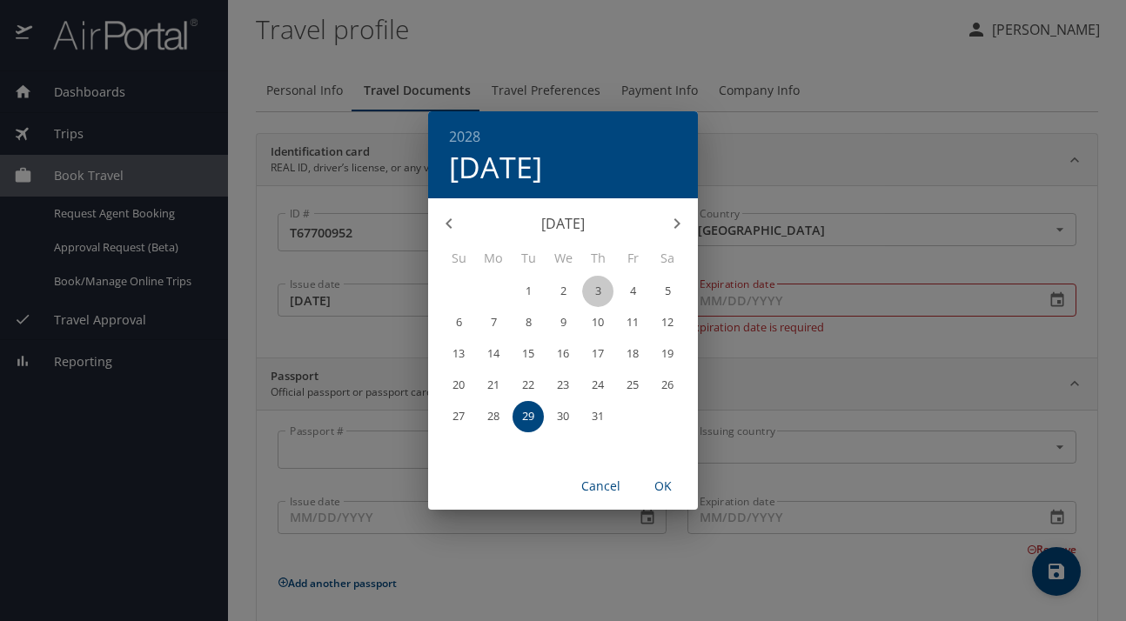
click at [597, 290] on p "3" at bounding box center [598, 290] width 6 height 11
click at [664, 478] on span "OK" at bounding box center [663, 487] width 42 height 22
type input "08/03/2028"
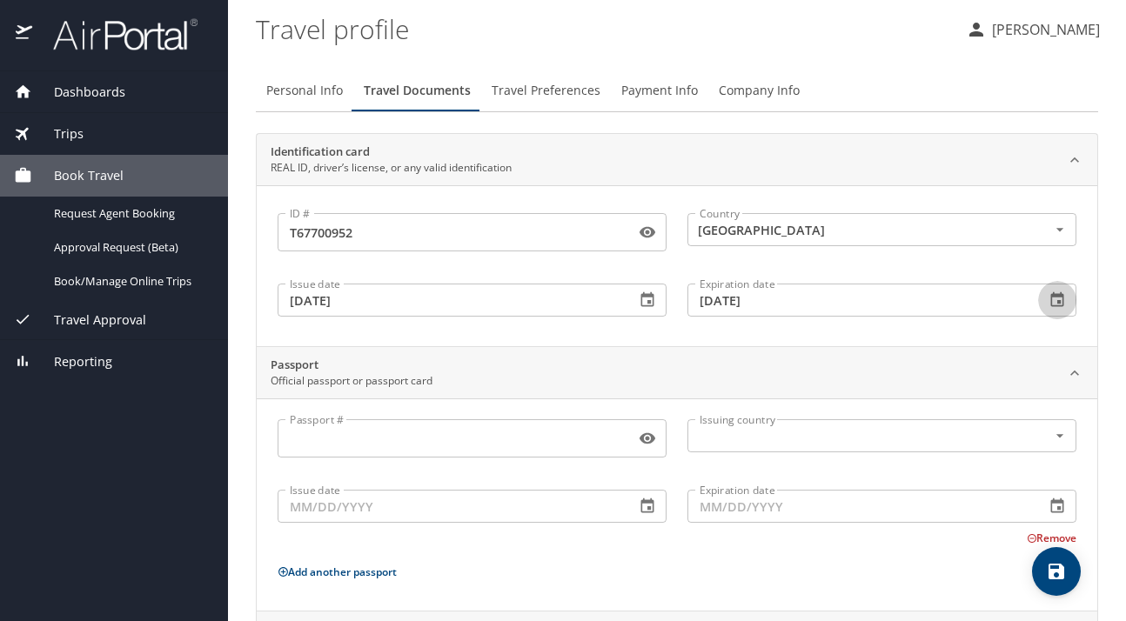
scroll to position [172, 0]
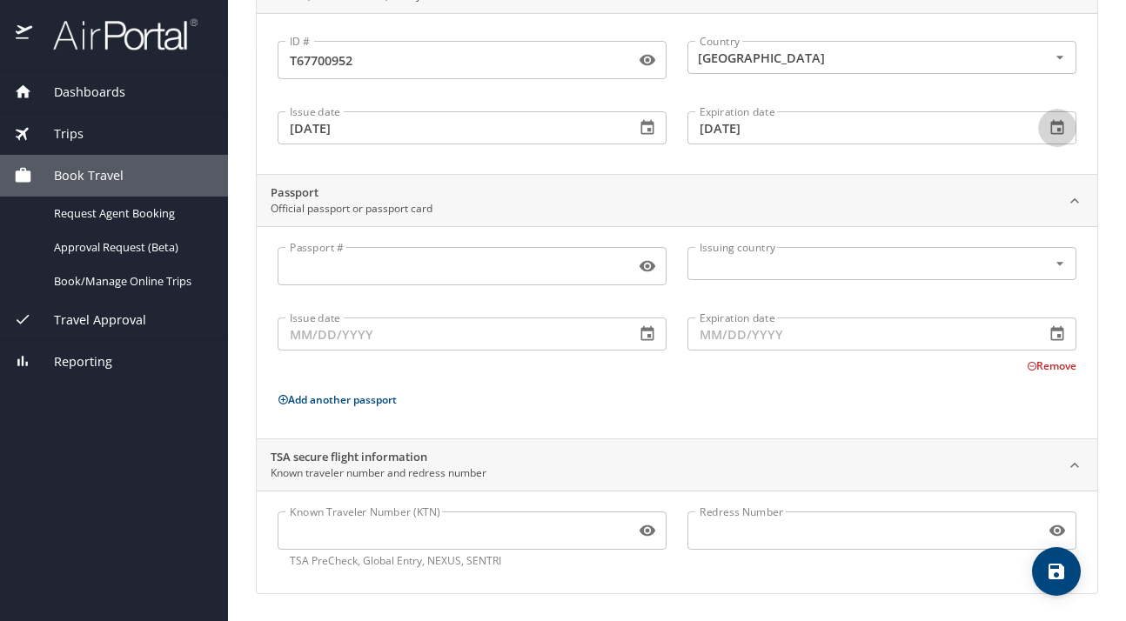
click at [372, 272] on input "Passport #" at bounding box center [453, 266] width 351 height 33
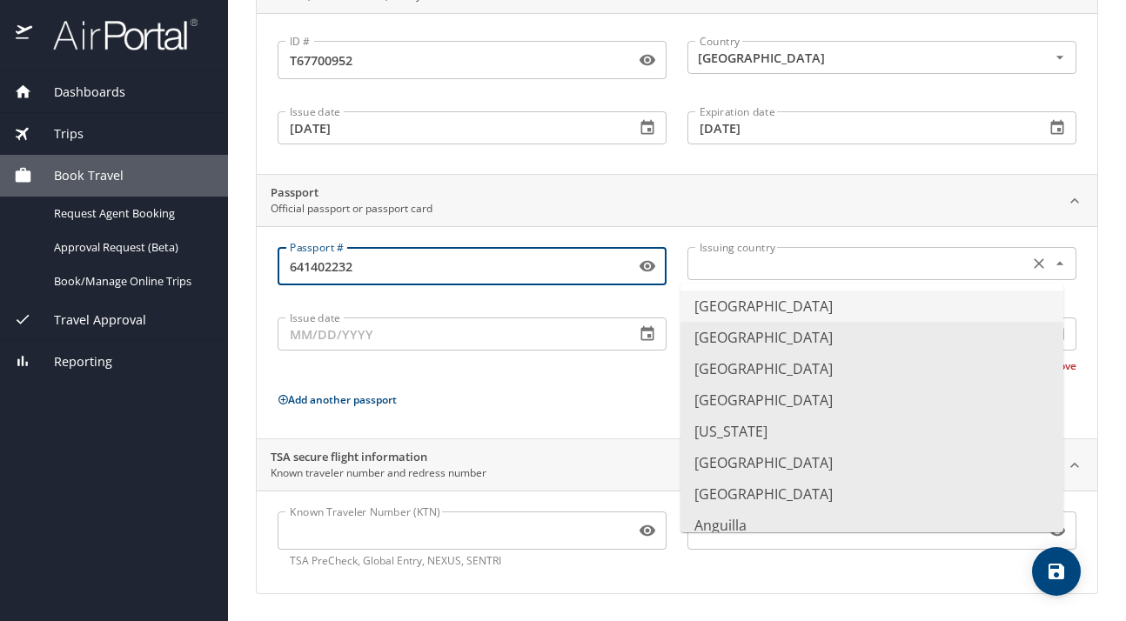
type input "641402232"
click at [781, 271] on input "text" at bounding box center [856, 263] width 327 height 23
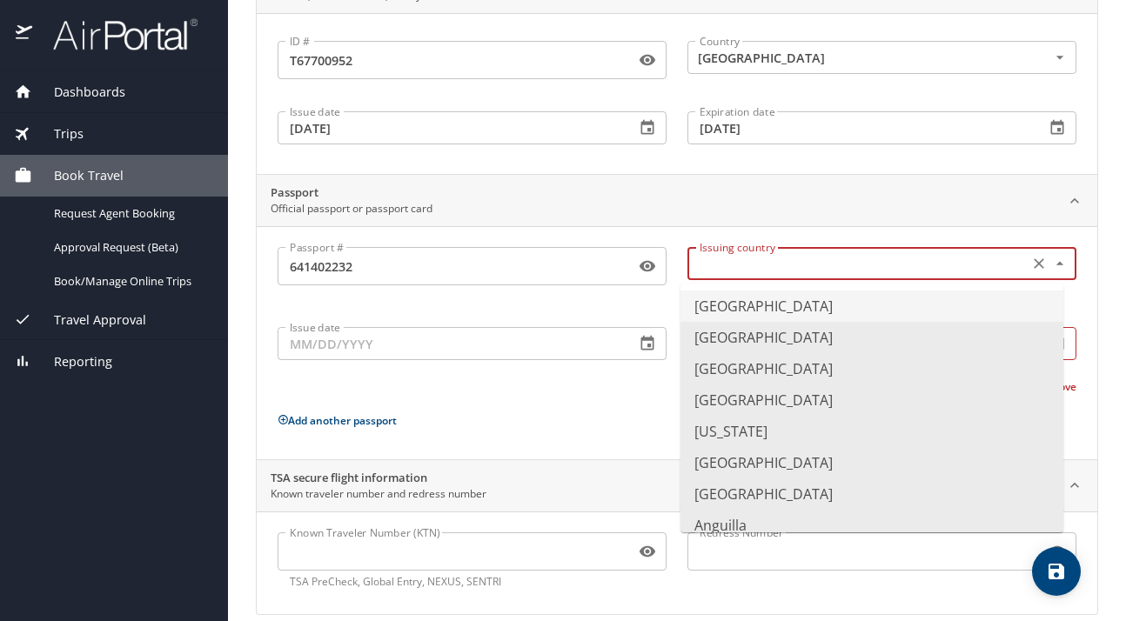
click at [792, 312] on li "United States of America" at bounding box center [872, 306] width 383 height 31
type input "United States of America"
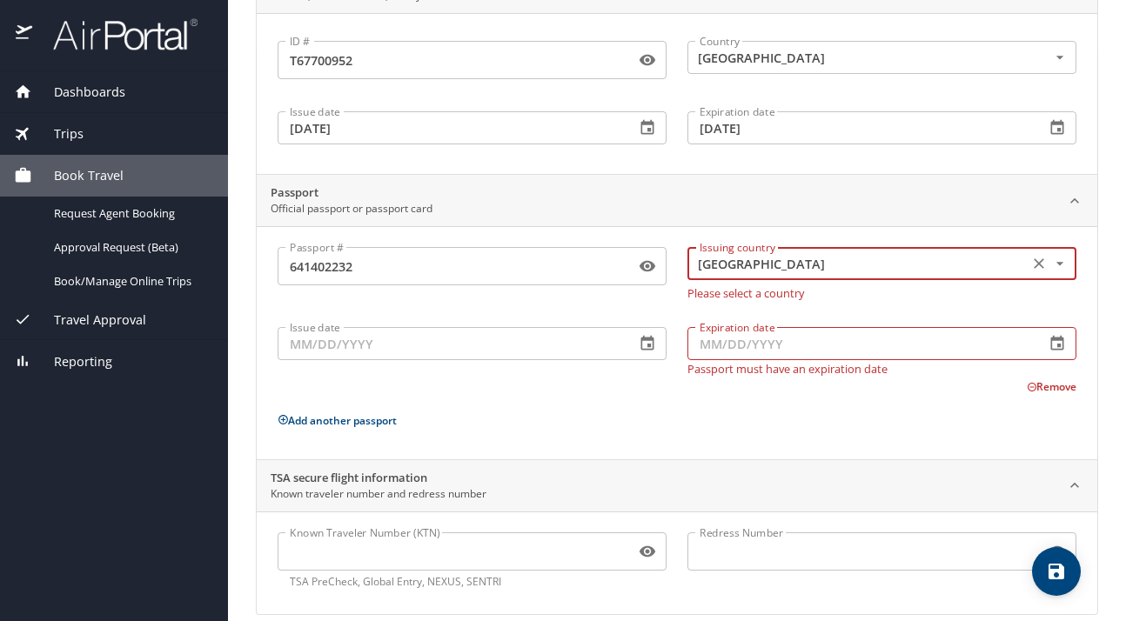
click at [351, 337] on input "Issue date" at bounding box center [450, 343] width 344 height 33
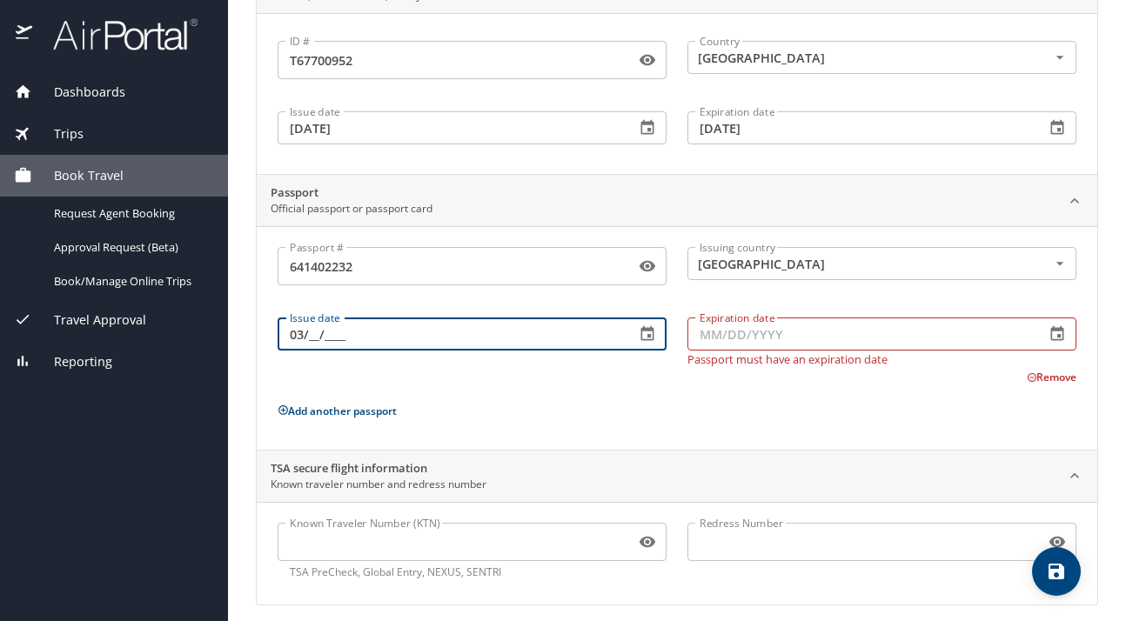
type input "0_/__/____"
type input "02/23/2019"
click at [832, 342] on input "Expiration date" at bounding box center [860, 334] width 344 height 33
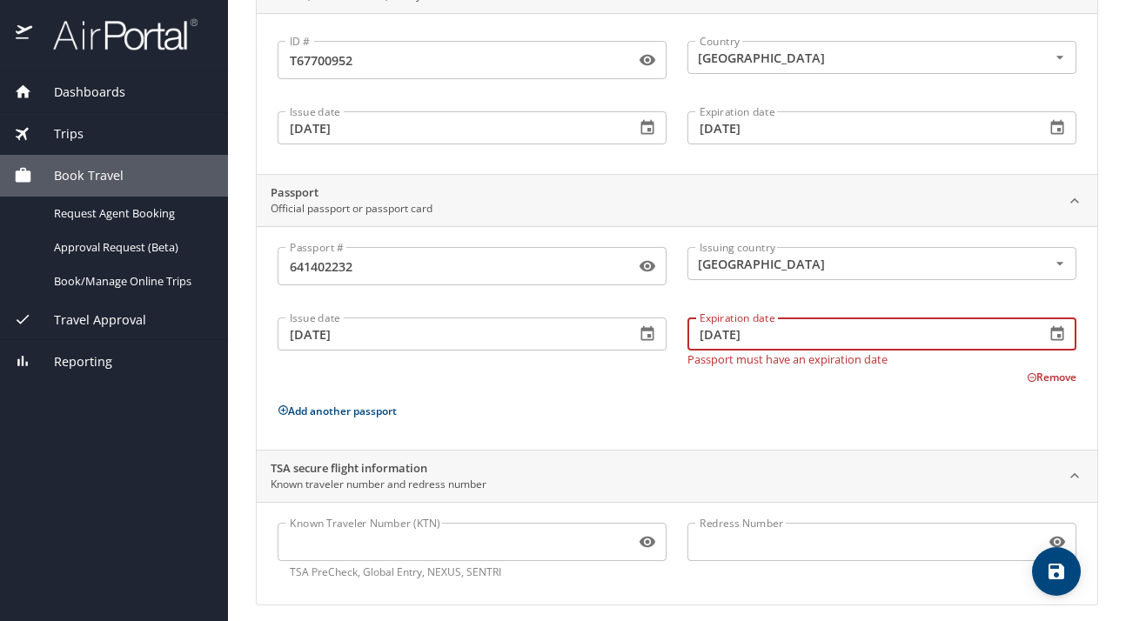
type input "02/22/2029"
click at [706, 394] on div "Passport # 641402232 Passport # Issuing country United States of America Issuin…" at bounding box center [677, 341] width 799 height 189
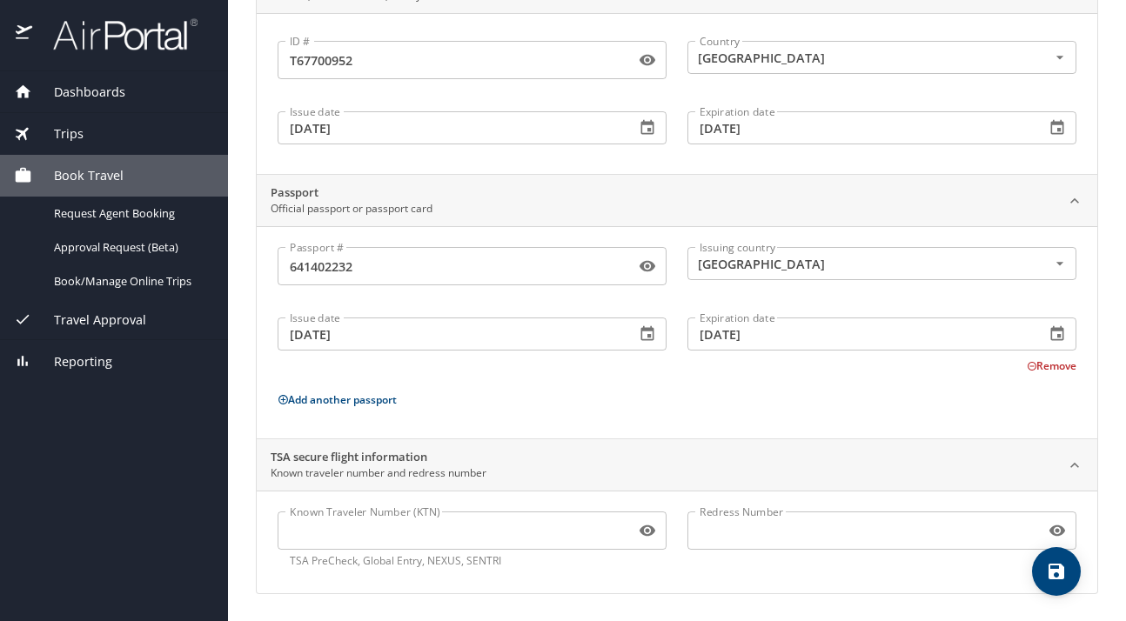
scroll to position [0, 0]
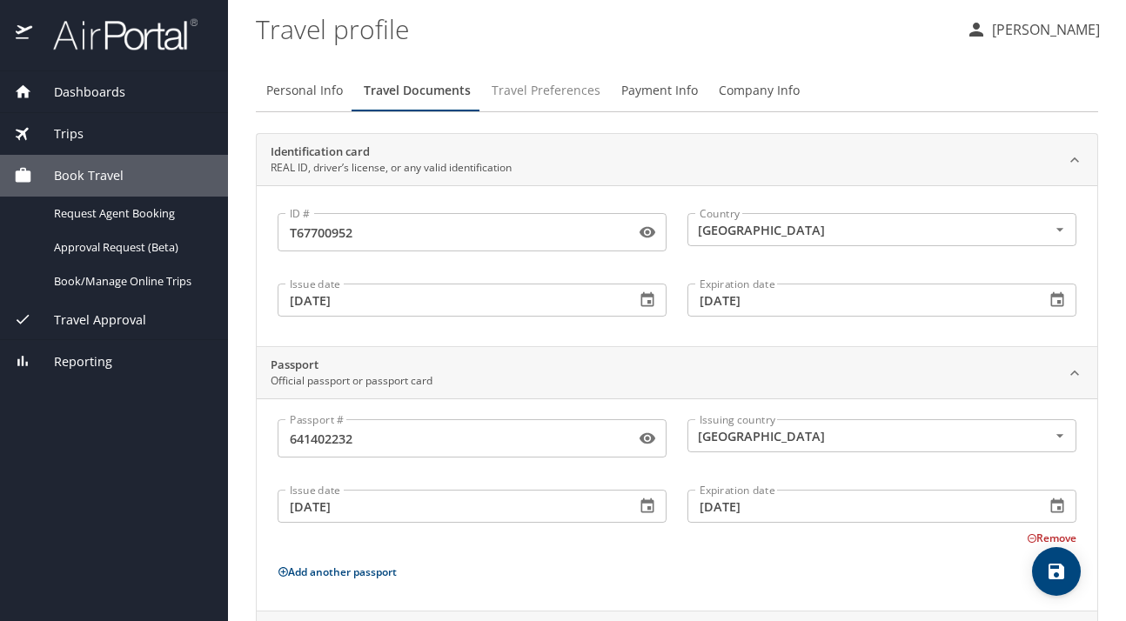
click at [522, 94] on span "Travel Preferences" at bounding box center [546, 91] width 109 height 22
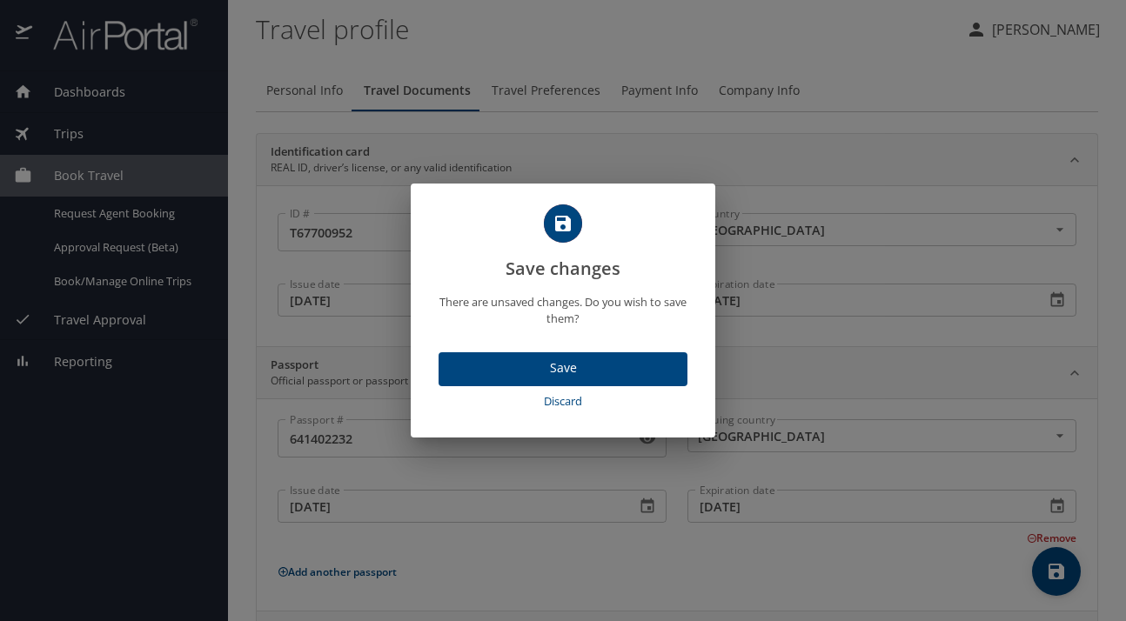
click at [571, 358] on span "Save" at bounding box center [563, 369] width 221 height 22
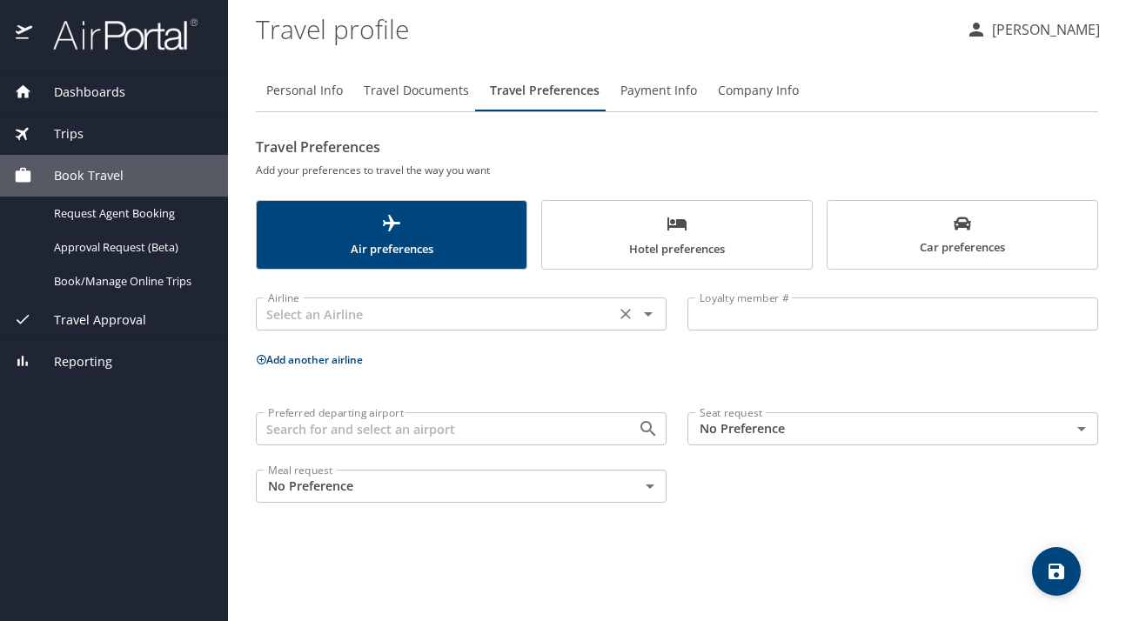
click at [647, 313] on icon "Open" at bounding box center [648, 314] width 9 height 4
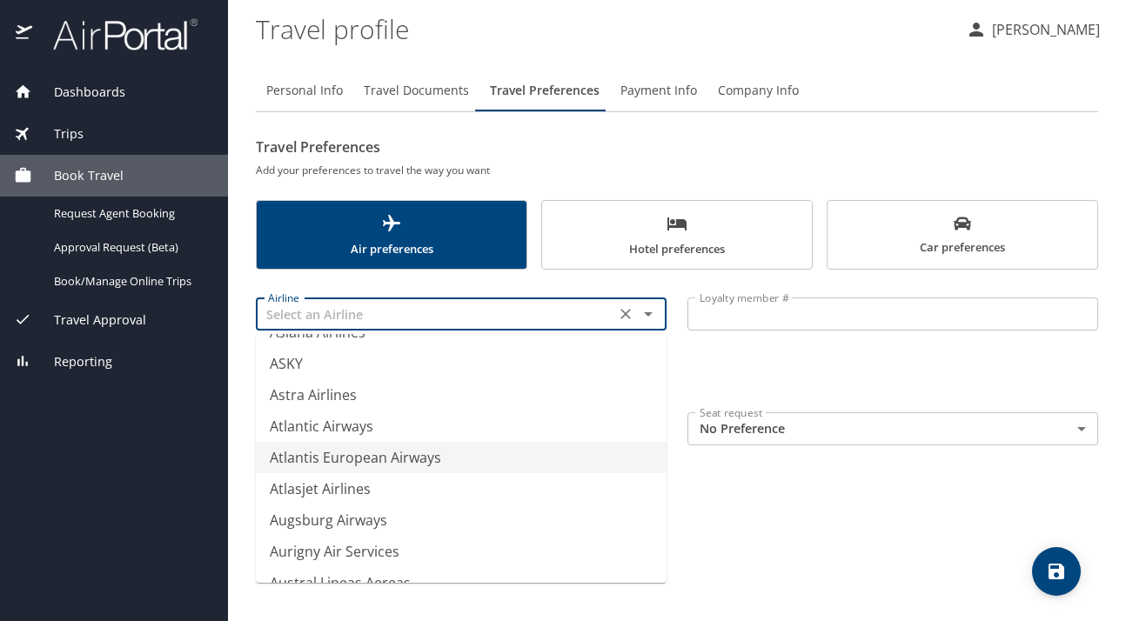
scroll to position [2698, 0]
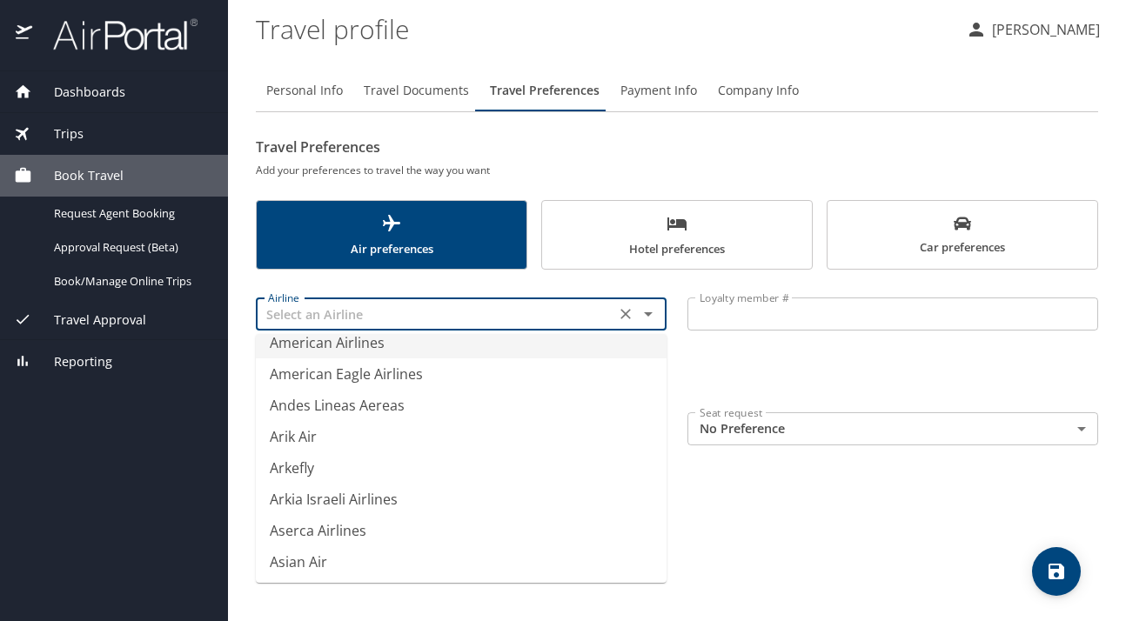
click at [350, 345] on li "American Airlines" at bounding box center [461, 342] width 411 height 31
type input "American Airlines"
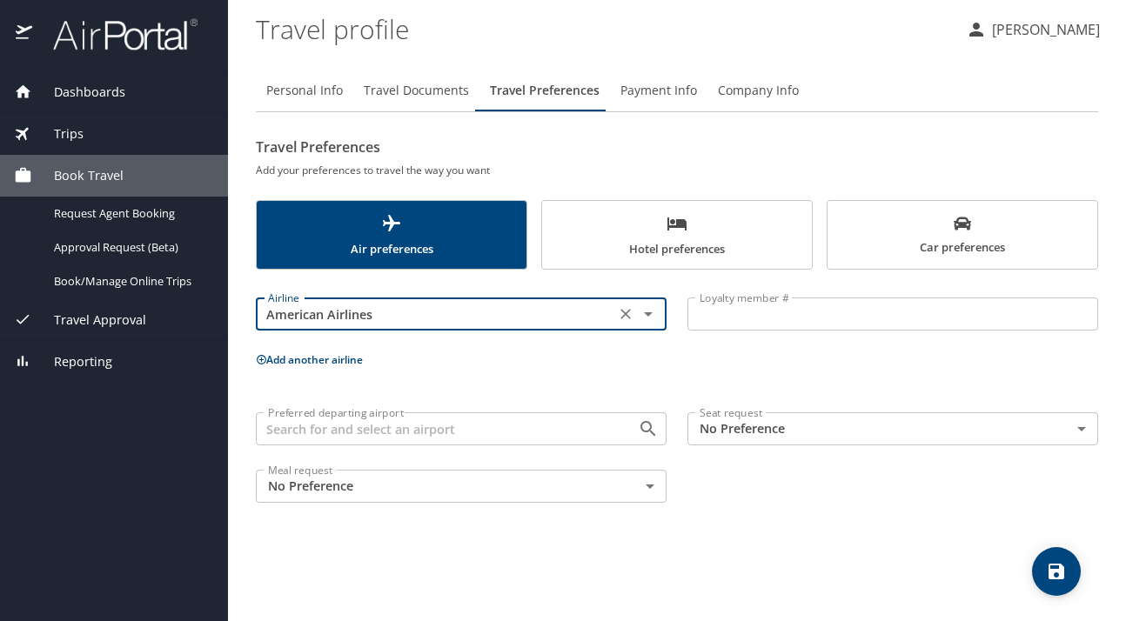
click at [735, 312] on input "Loyalty member #" at bounding box center [893, 314] width 411 height 33
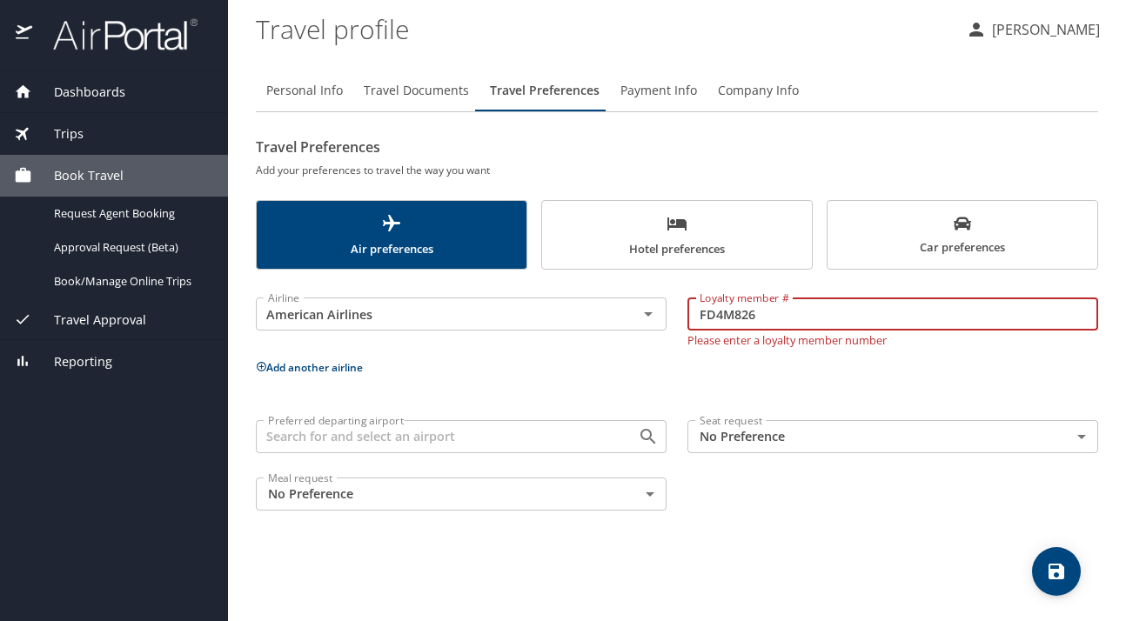
type input "FD4M826"
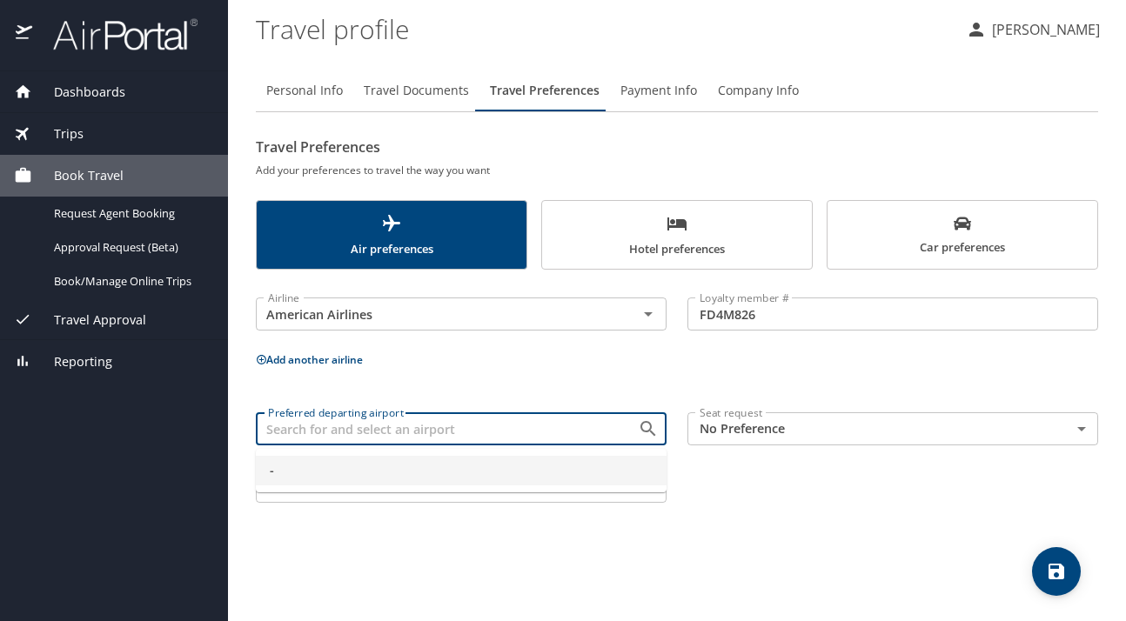
click at [513, 428] on input "Preferred departing airport" at bounding box center [435, 429] width 349 height 23
click at [609, 379] on div "Airline American Airlines Airline Loyalty member # FD4M826 Loyalty member # Add…" at bounding box center [677, 396] width 842 height 233
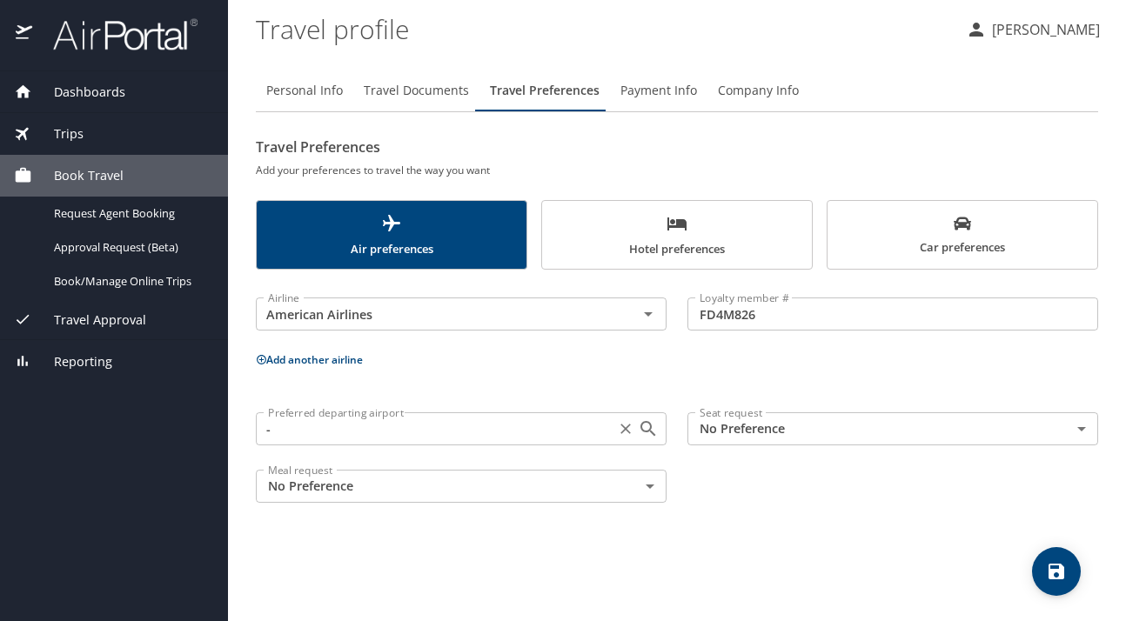
click at [299, 433] on input "-" at bounding box center [435, 429] width 349 height 23
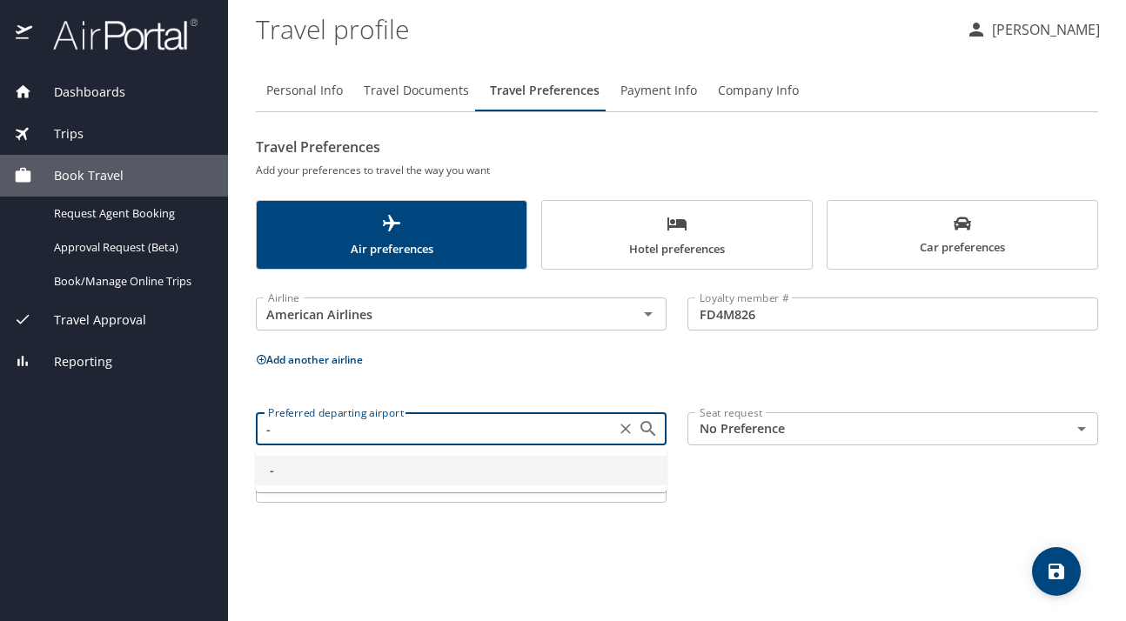
click at [379, 439] on input "-" at bounding box center [435, 429] width 349 height 23
click at [649, 430] on icon "Close" at bounding box center [648, 428] width 15 height 15
click at [332, 432] on input "- RIC" at bounding box center [435, 429] width 349 height 23
click at [645, 432] on icon "Close" at bounding box center [648, 428] width 15 height 15
click at [328, 436] on input "- RIC" at bounding box center [435, 429] width 349 height 23
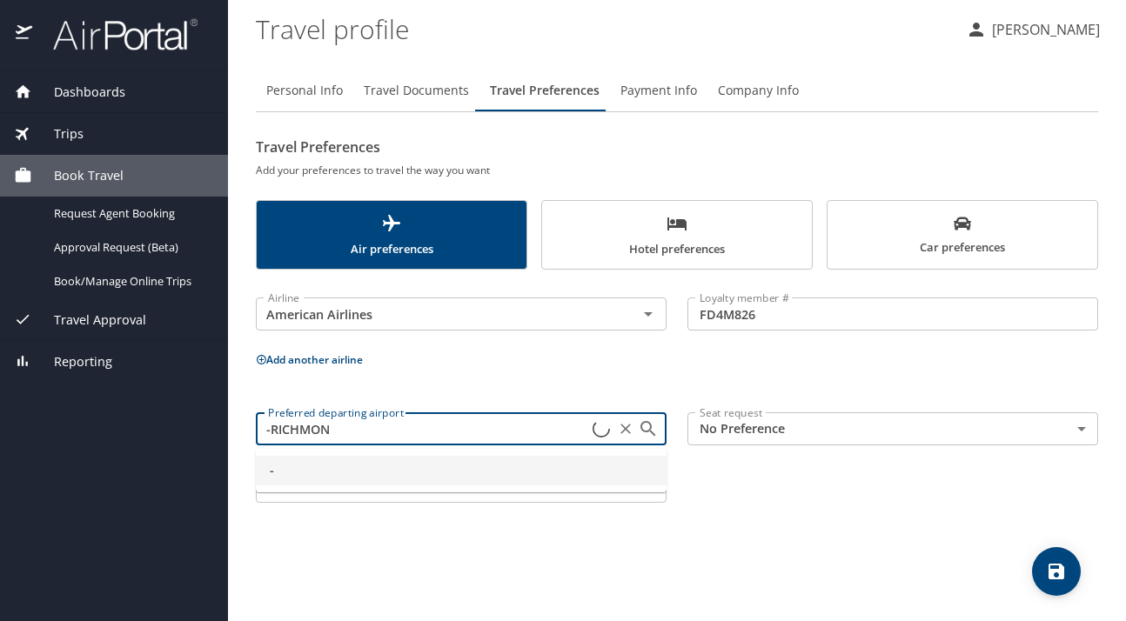
type input "-RICHMOND"
